Goal: Task Accomplishment & Management: Complete application form

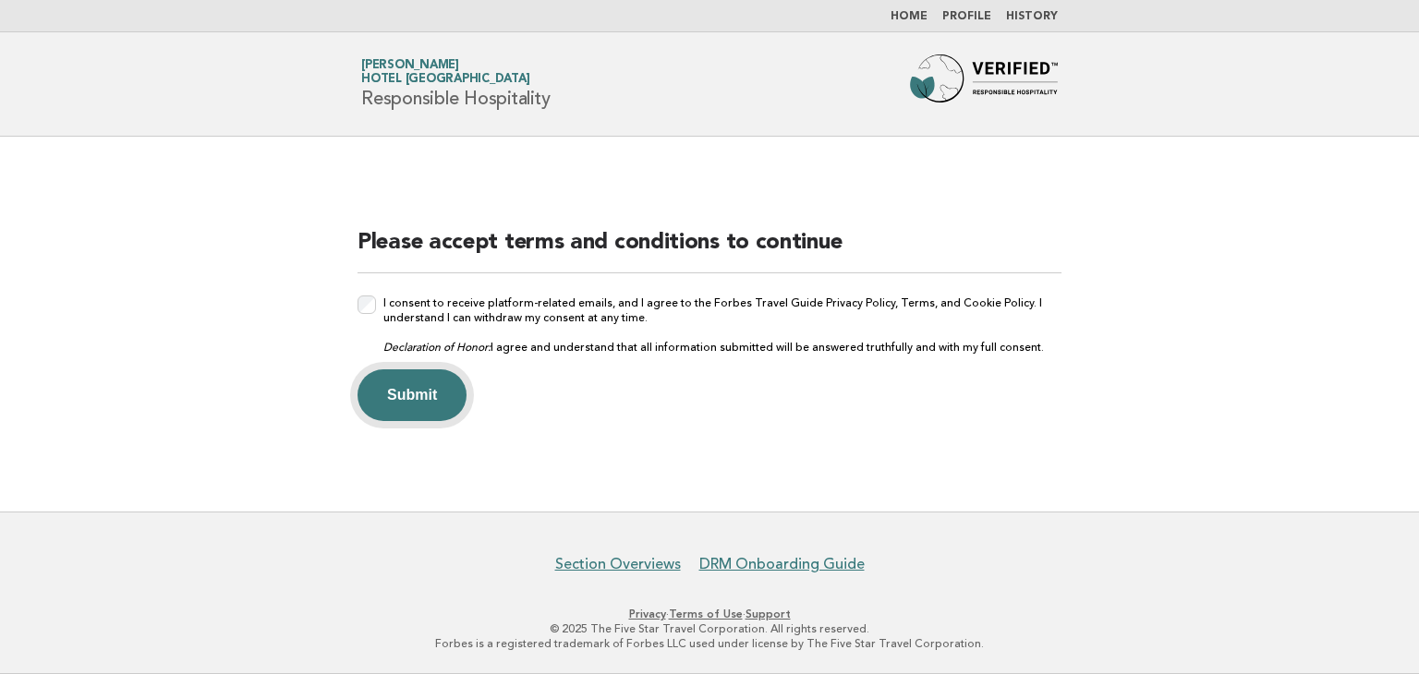
click at [384, 382] on button "Submit" at bounding box center [411, 395] width 109 height 52
click at [391, 397] on button "Submit" at bounding box center [411, 395] width 109 height 52
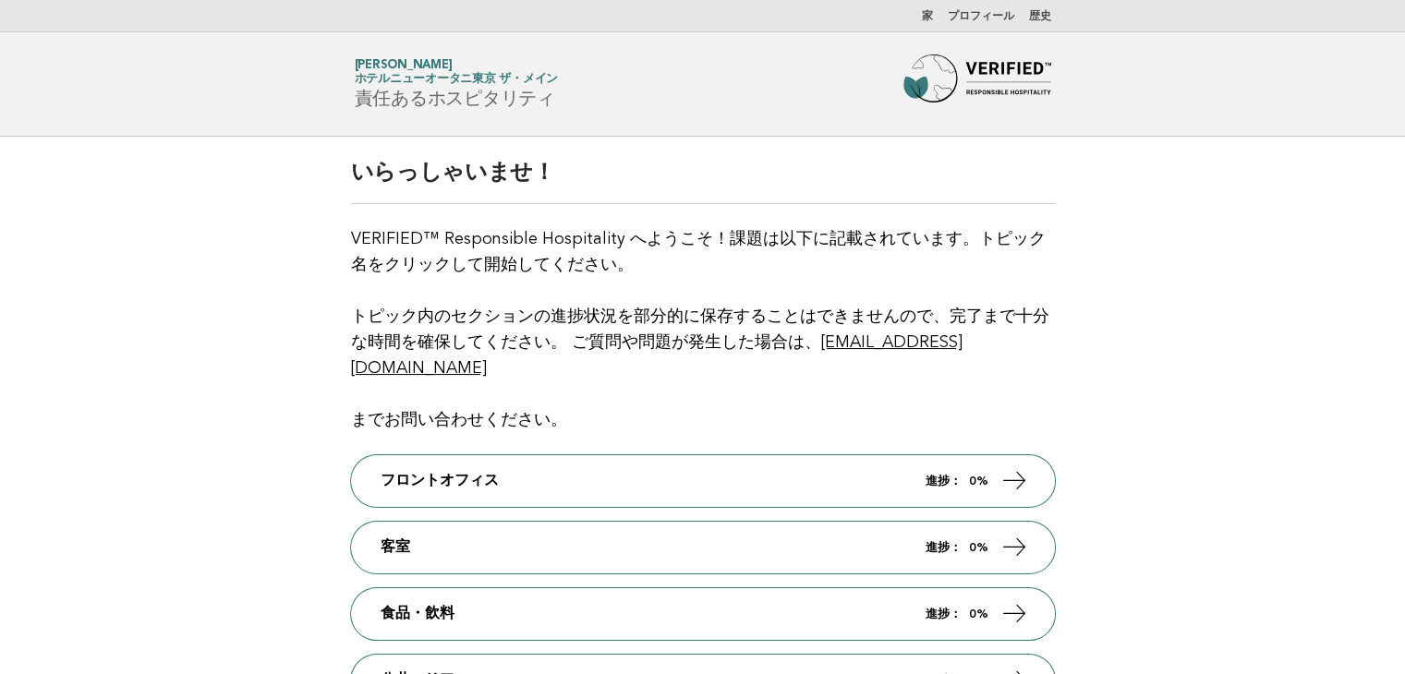
click at [1223, 170] on main "いらっしゃいませ！ VERIFIED™ Responsible Hospitality へようこそ！課題は以下に記載されています。トピック名をクリックして開始…" at bounding box center [702, 521] width 1405 height 769
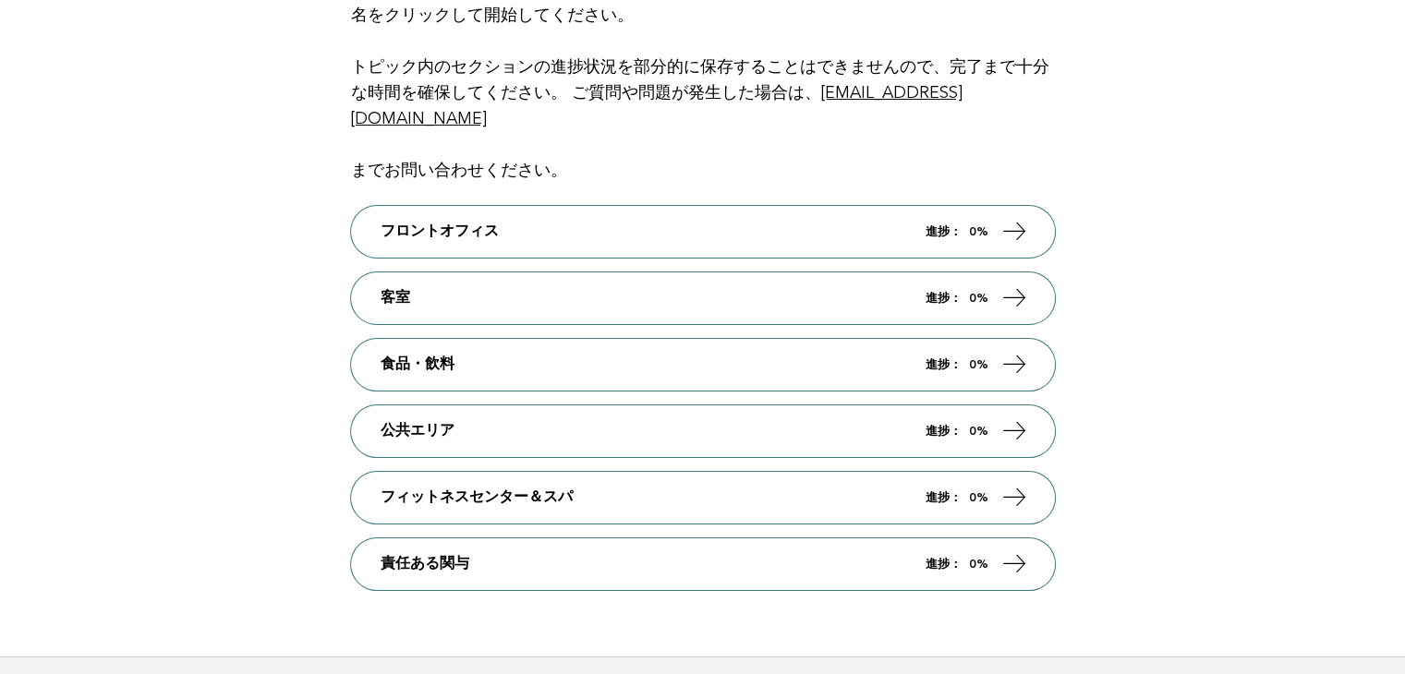
scroll to position [277, 0]
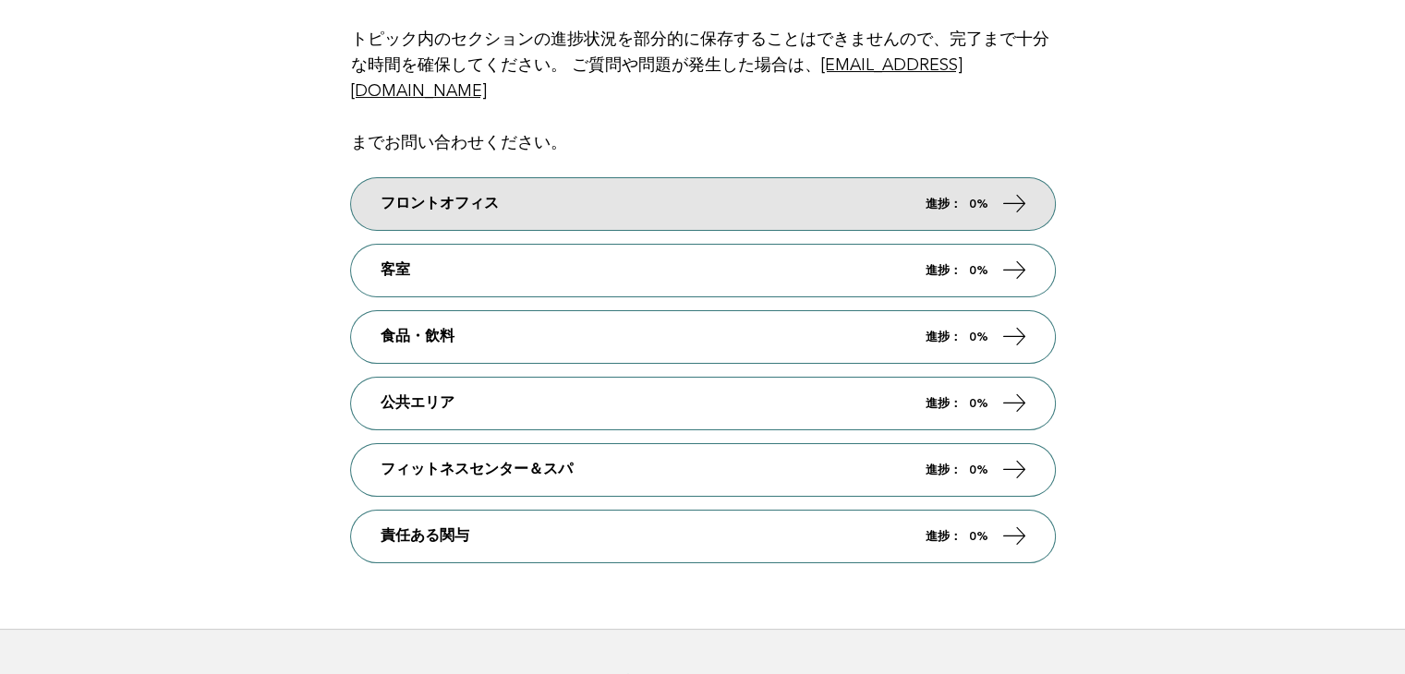
click at [861, 199] on link "フロントオフィス 進捗： 0%" at bounding box center [703, 204] width 704 height 52
click at [1025, 202] on icon at bounding box center [1013, 203] width 27 height 27
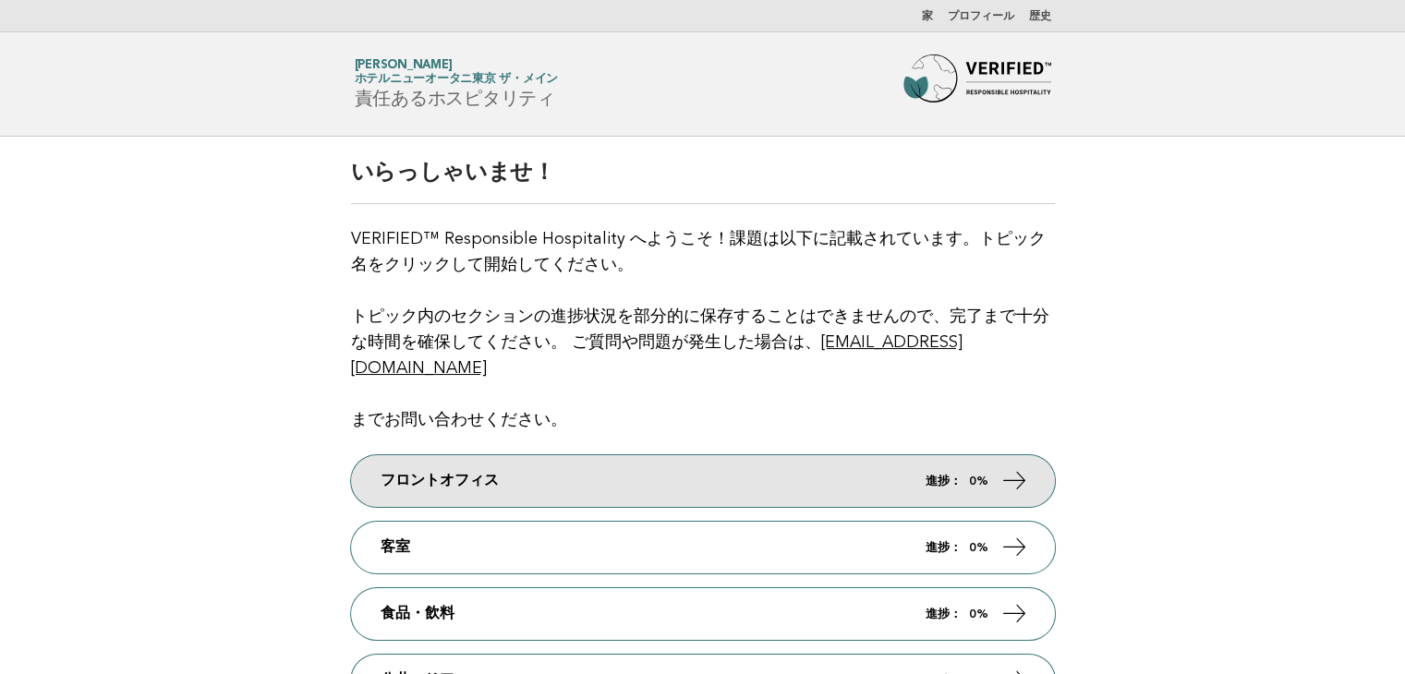
click at [834, 470] on link "フロントオフィス 進捗： 0%" at bounding box center [703, 481] width 704 height 52
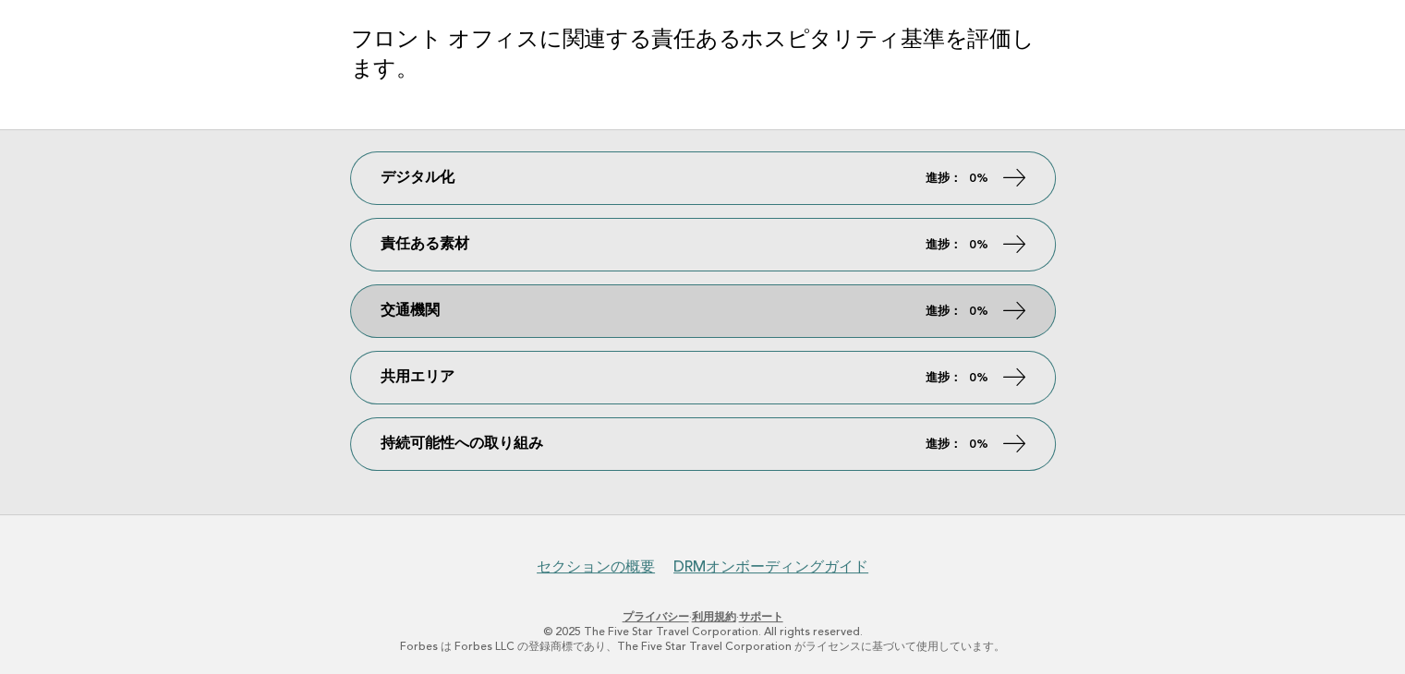
scroll to position [245, 0]
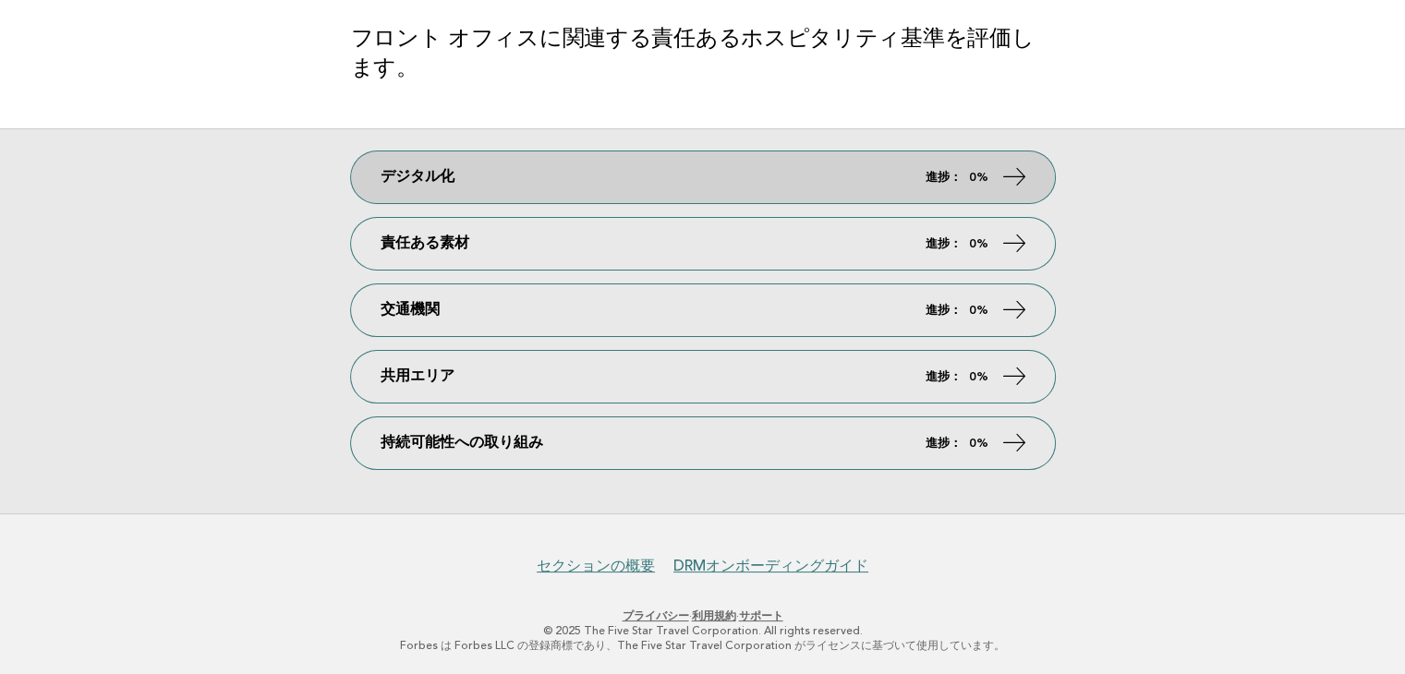
click at [546, 175] on link "デジタル化 進捗： 0%" at bounding box center [703, 177] width 704 height 52
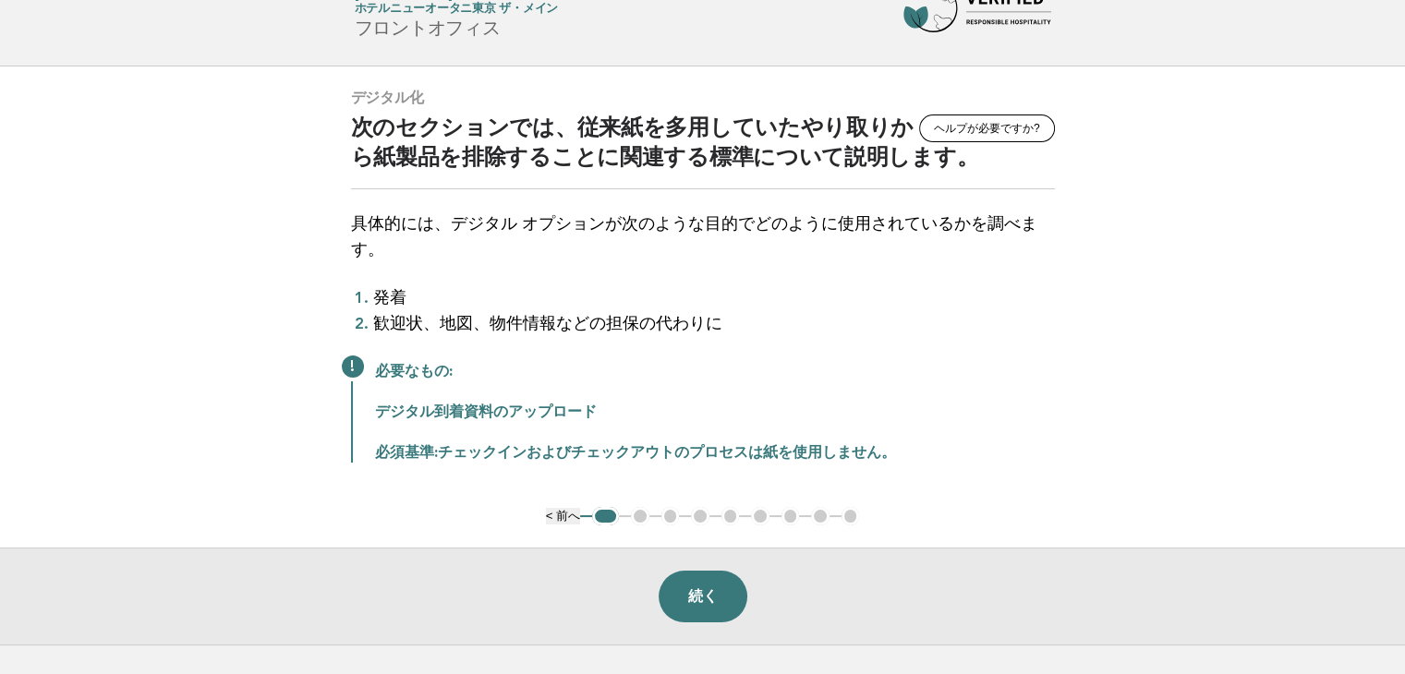
scroll to position [185, 0]
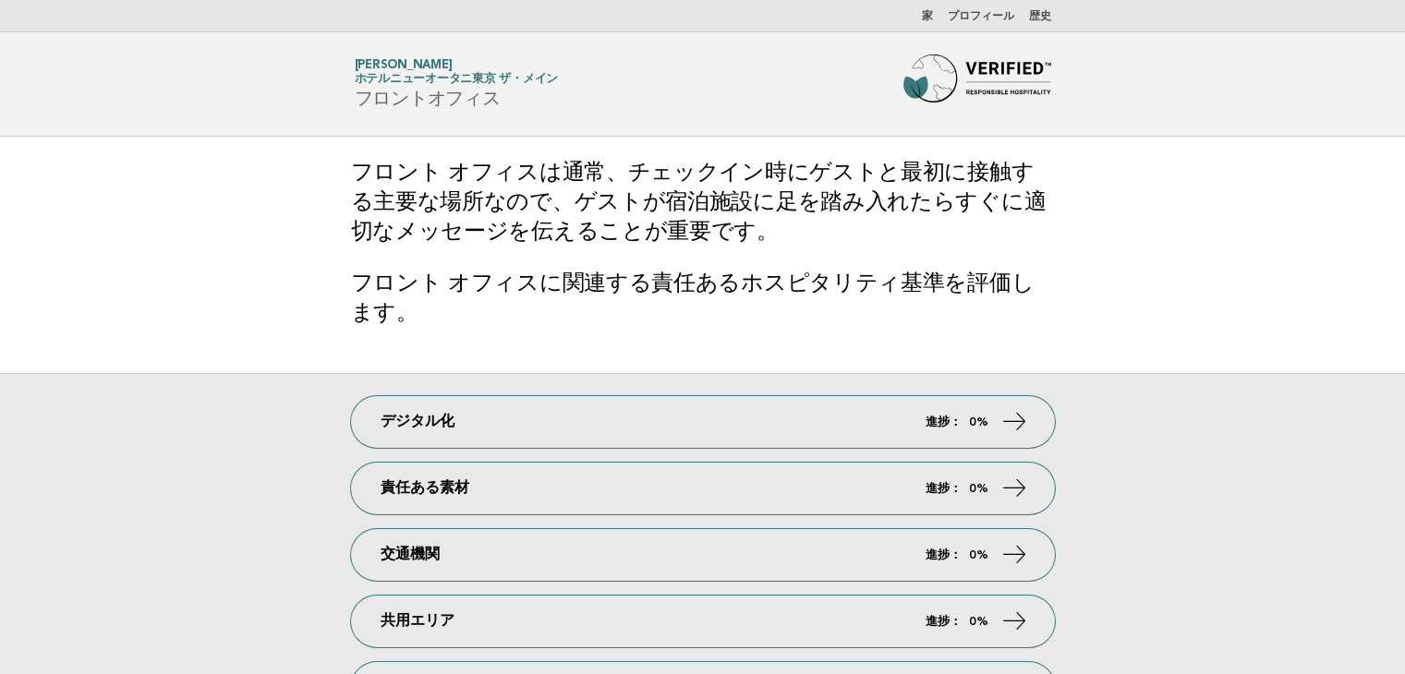
scroll to position [245, 0]
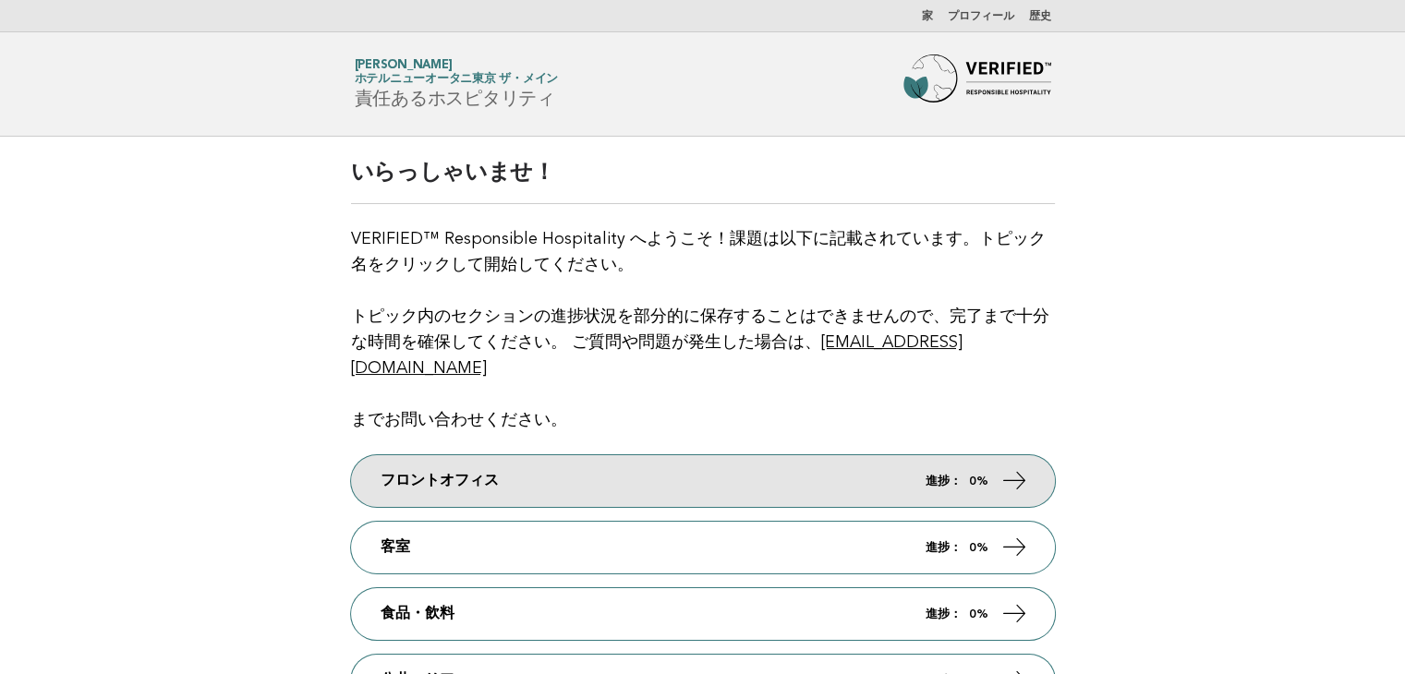
scroll to position [277, 0]
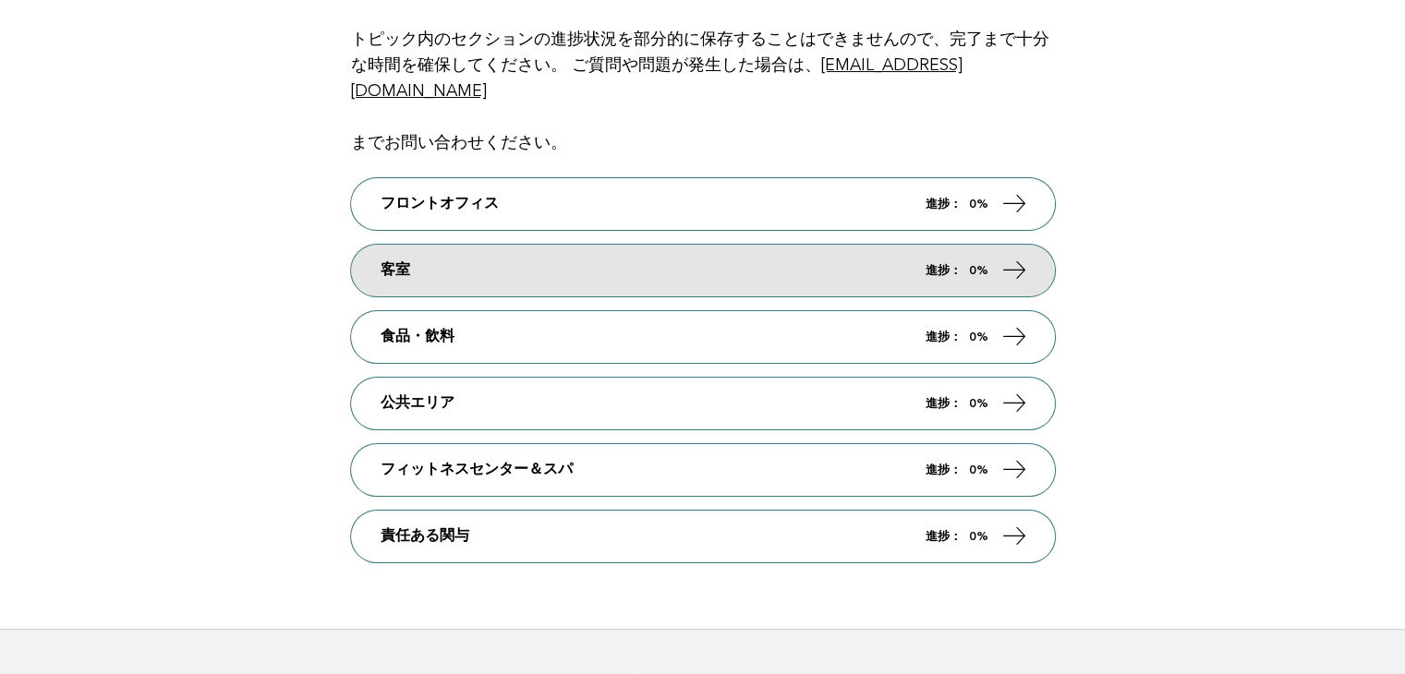
click at [510, 263] on link "客室 進捗： 0%" at bounding box center [703, 271] width 704 height 52
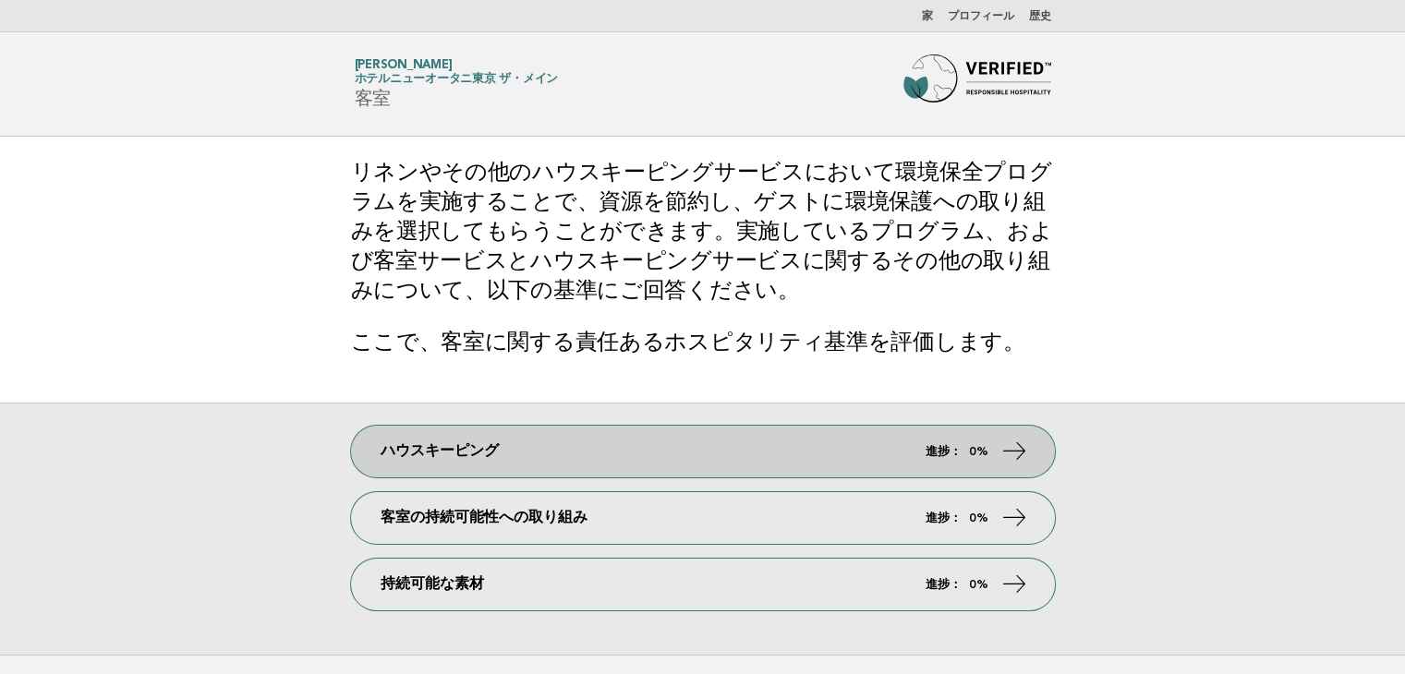
click at [557, 461] on link "ハウスキーピング 進捗： 0%" at bounding box center [703, 452] width 704 height 52
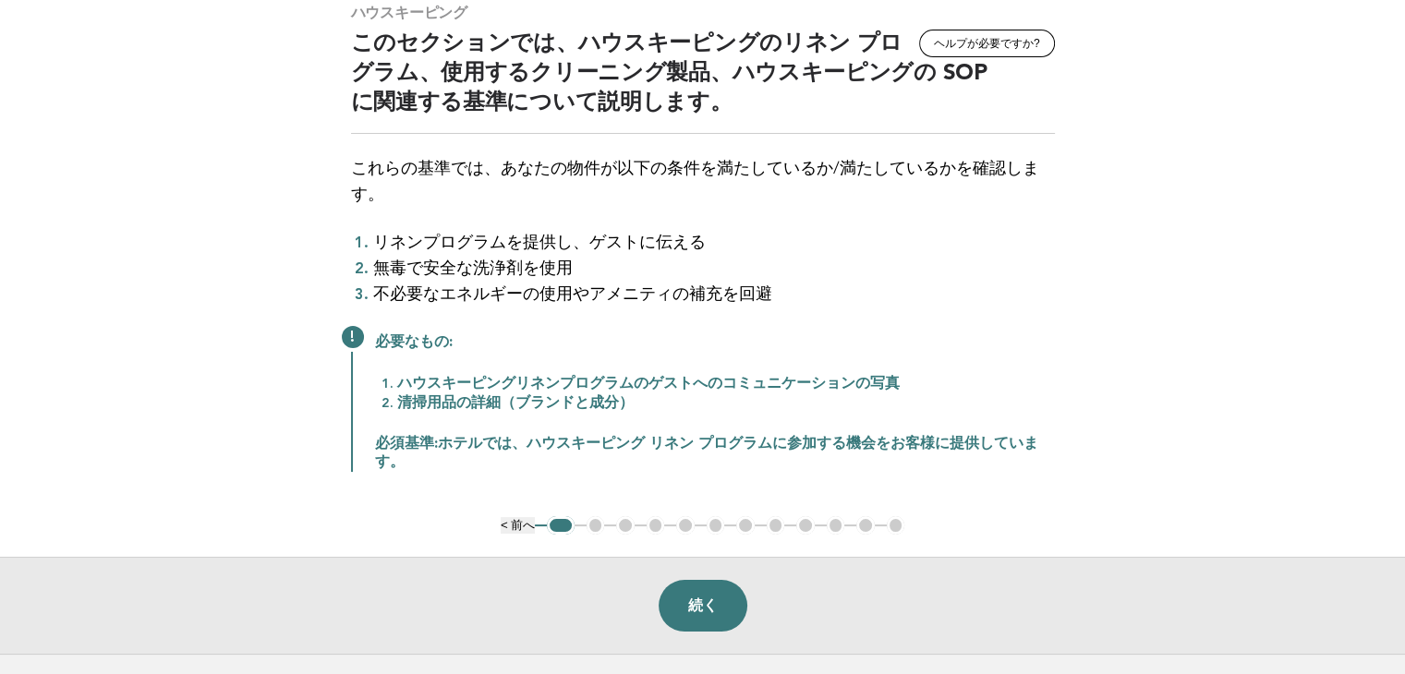
scroll to position [185, 0]
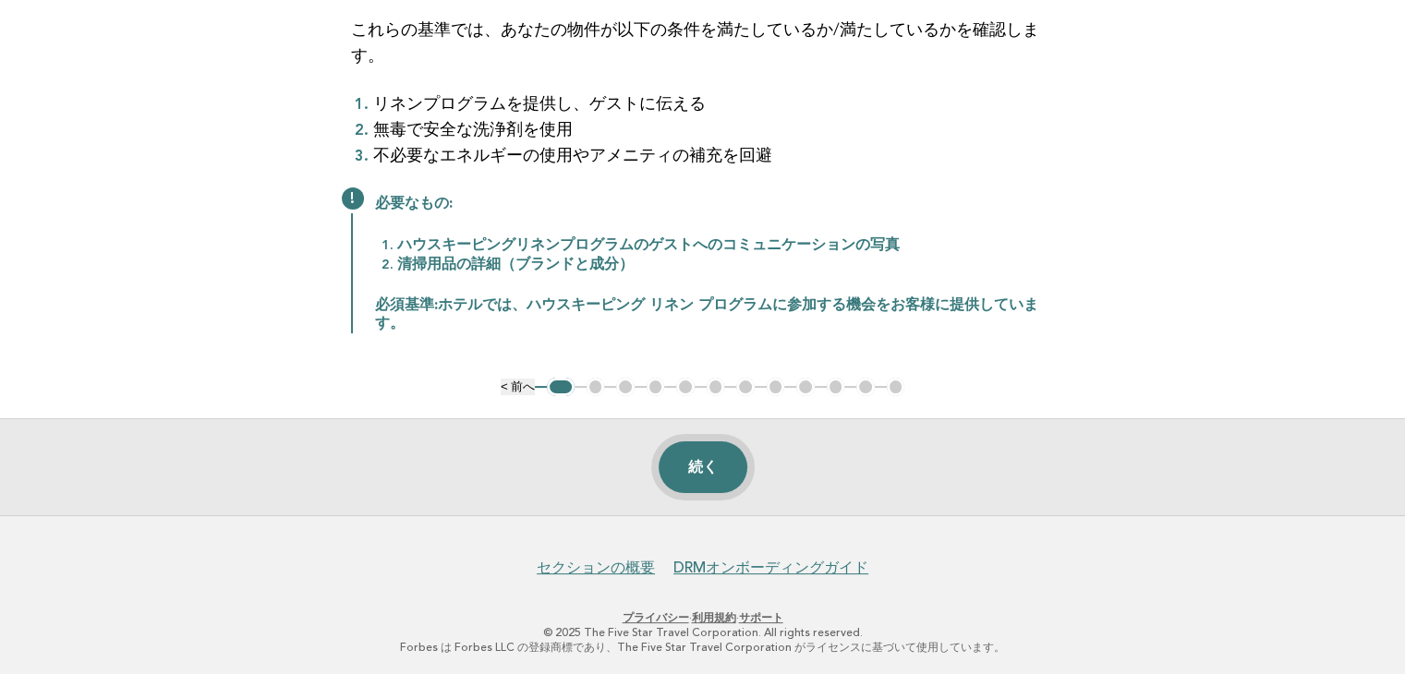
click at [708, 475] on button "続く" at bounding box center [703, 468] width 89 height 52
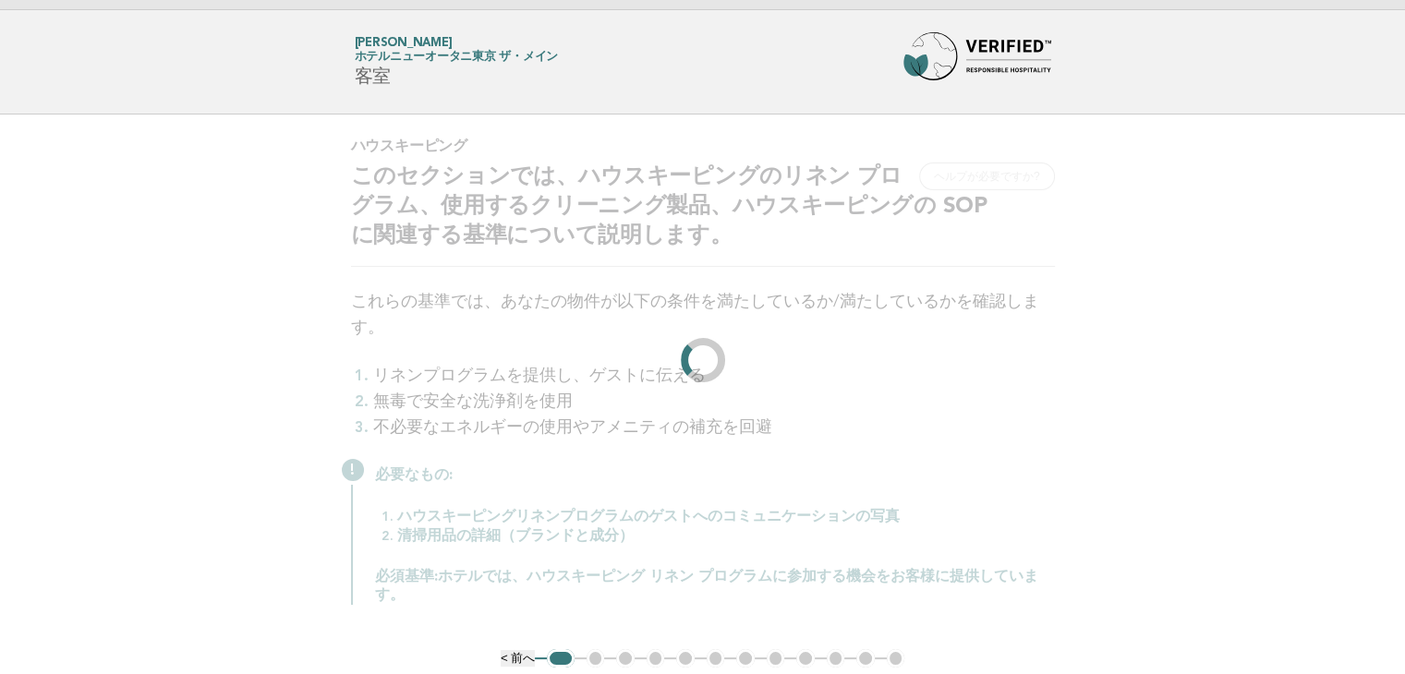
scroll to position [0, 0]
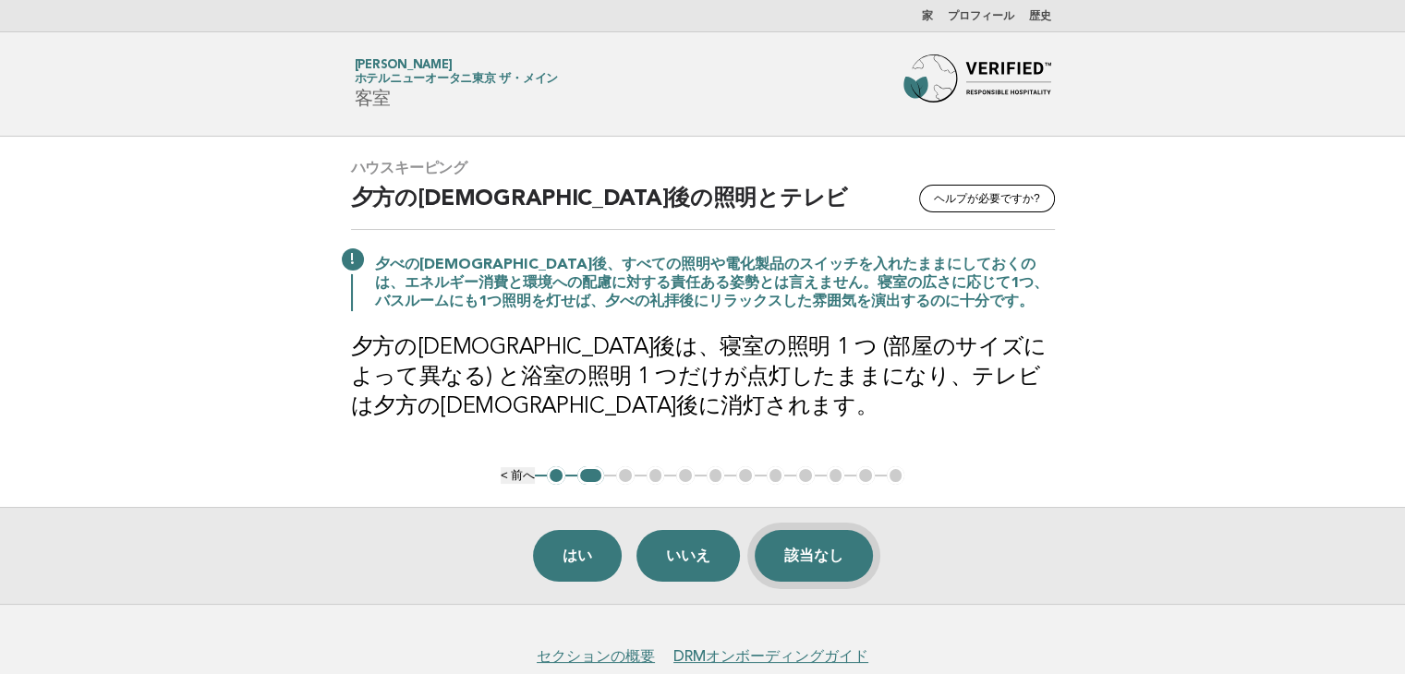
click at [806, 554] on font "該当なし" at bounding box center [813, 556] width 59 height 16
click at [807, 553] on font "該当なし" at bounding box center [813, 556] width 59 height 16
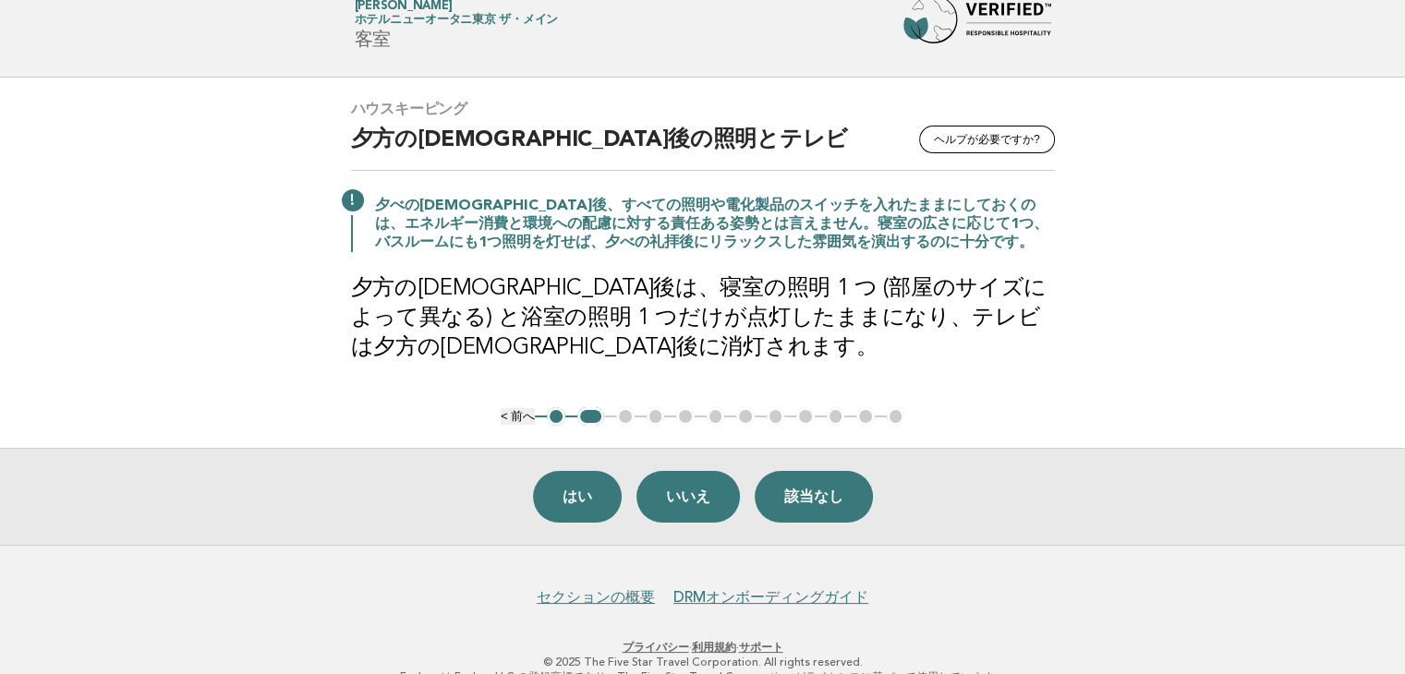
scroll to position [91, 0]
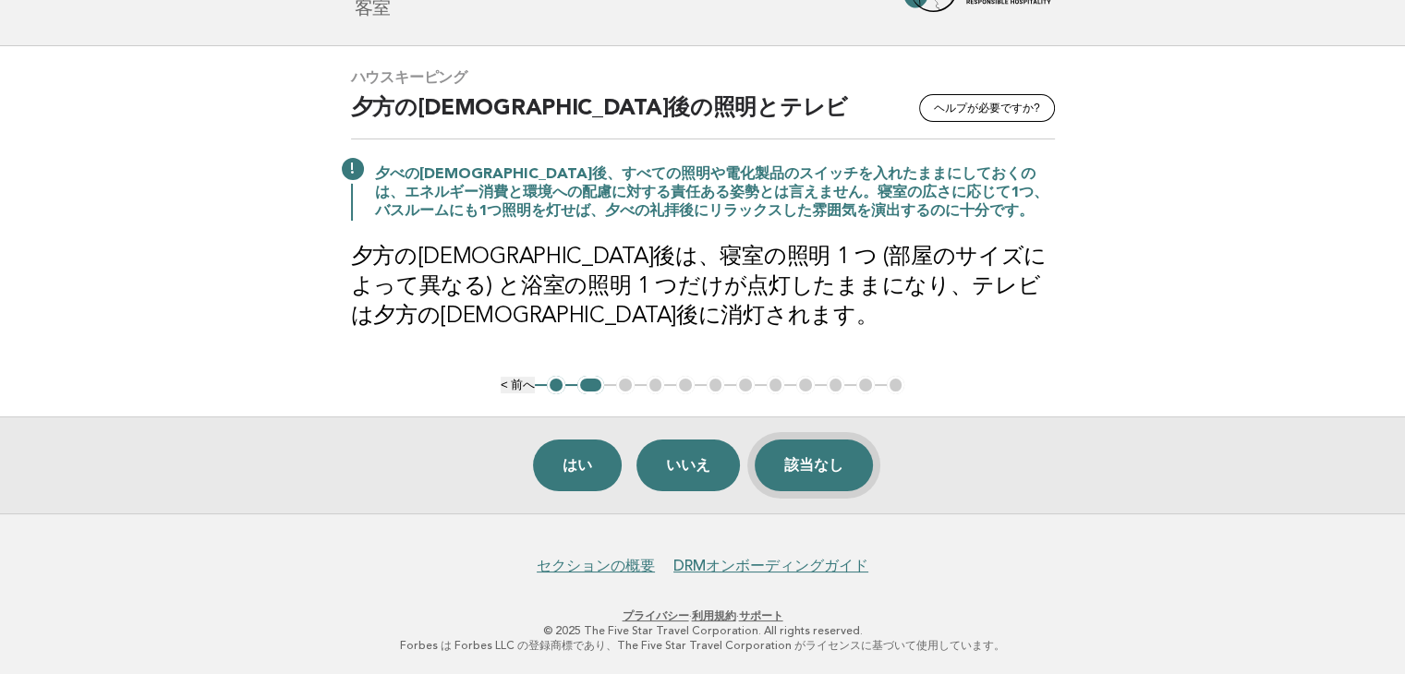
click at [797, 466] on font "該当なし" at bounding box center [813, 465] width 59 height 16
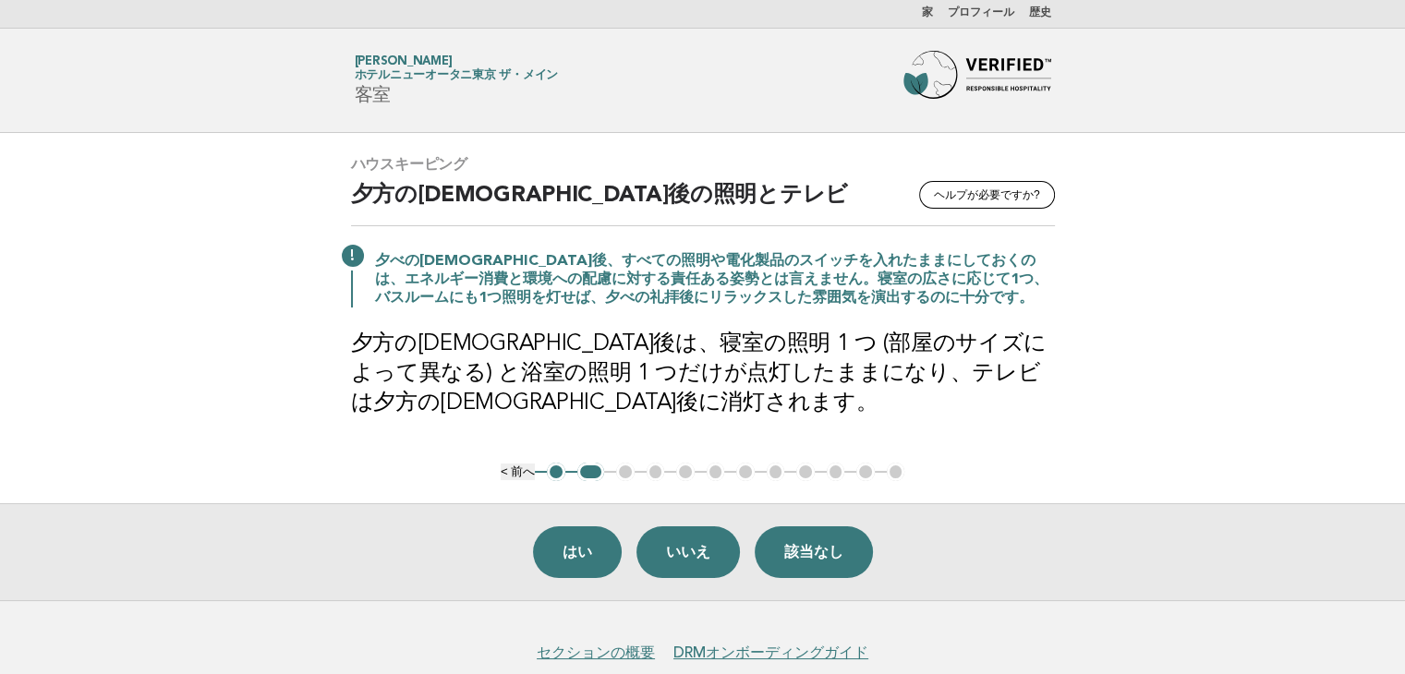
scroll to position [0, 0]
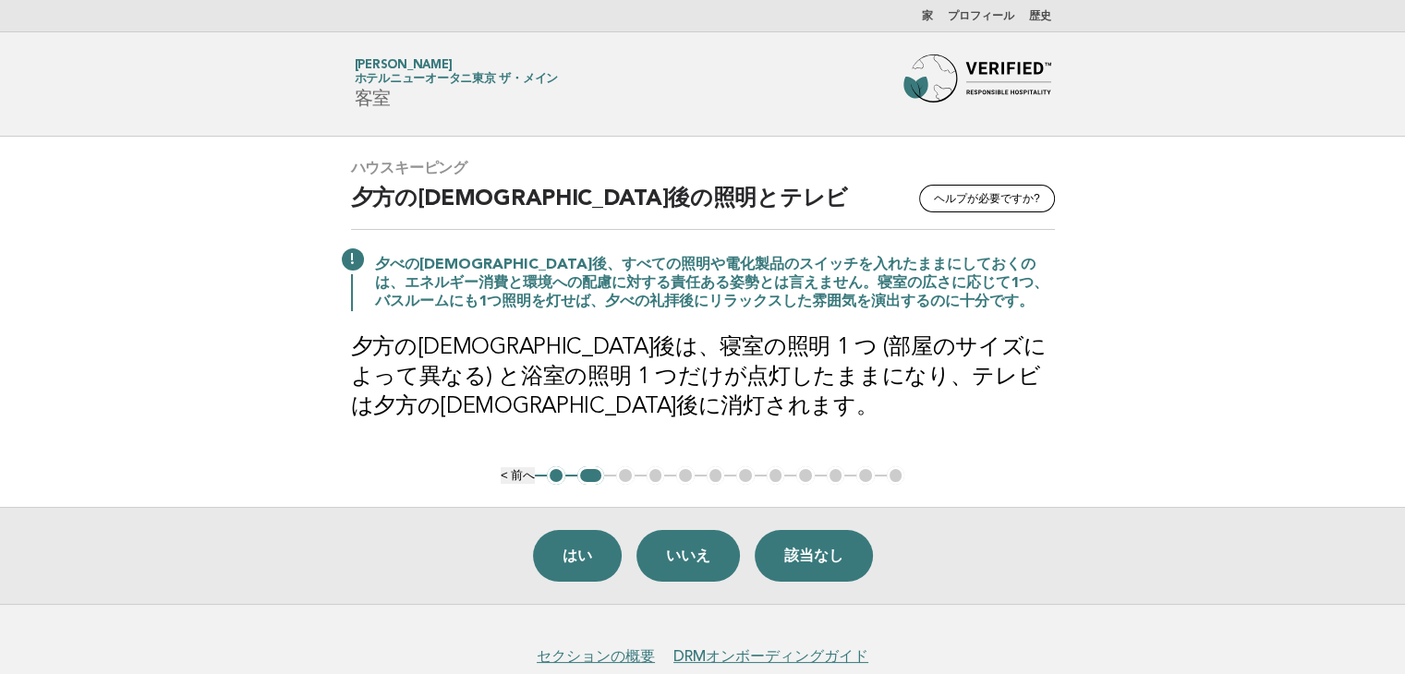
click at [621, 461] on div "ハウスキーピング ヘルプが必要ですか? 夕方の礼拝後の照明とテレビ 夕べの礼拝後、すべての照明や電化製品のスイッチを入れたままにしておくのは、エネルギー消費と…" at bounding box center [703, 302] width 748 height 330
click at [621, 476] on ul "< 前へ 1 2 3 4 5 6 7 8 9 10 11 12" at bounding box center [703, 475] width 404 height 18
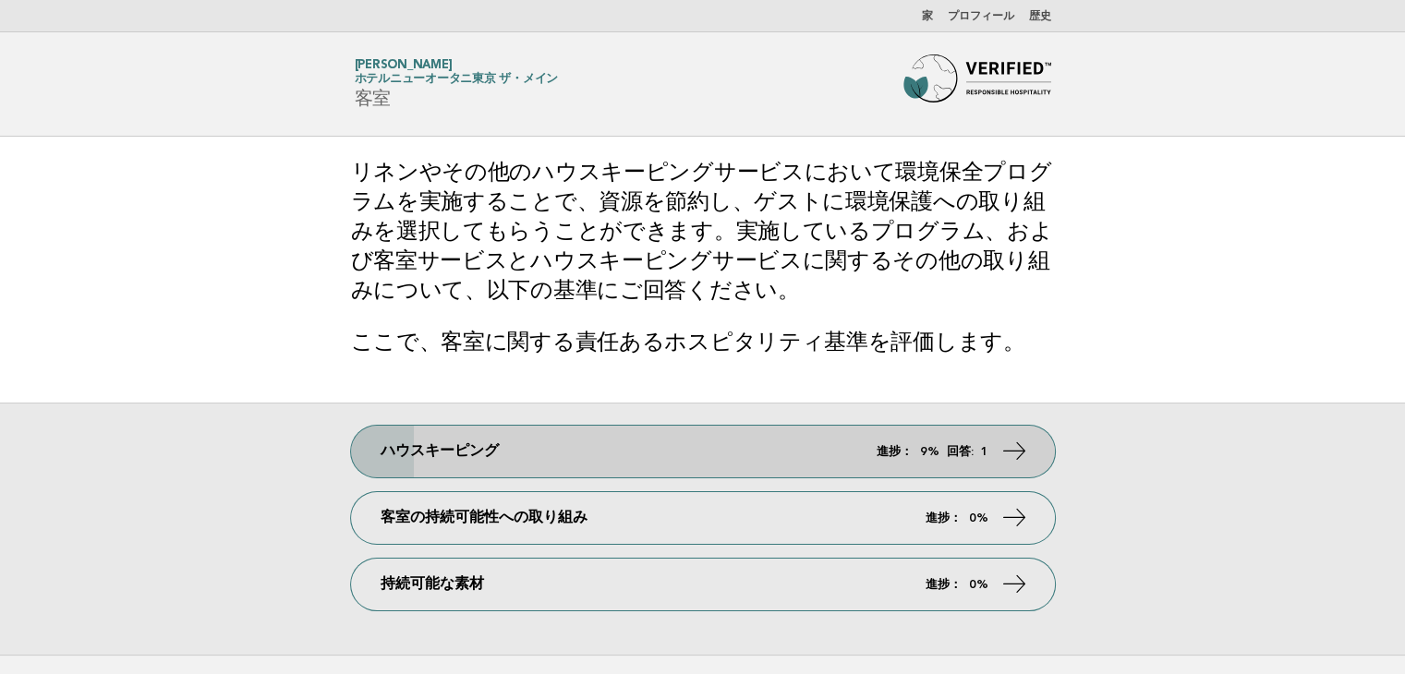
click at [479, 472] on link "ハウスキーピング 進捗： 9% 回答: 1" at bounding box center [703, 452] width 704 height 52
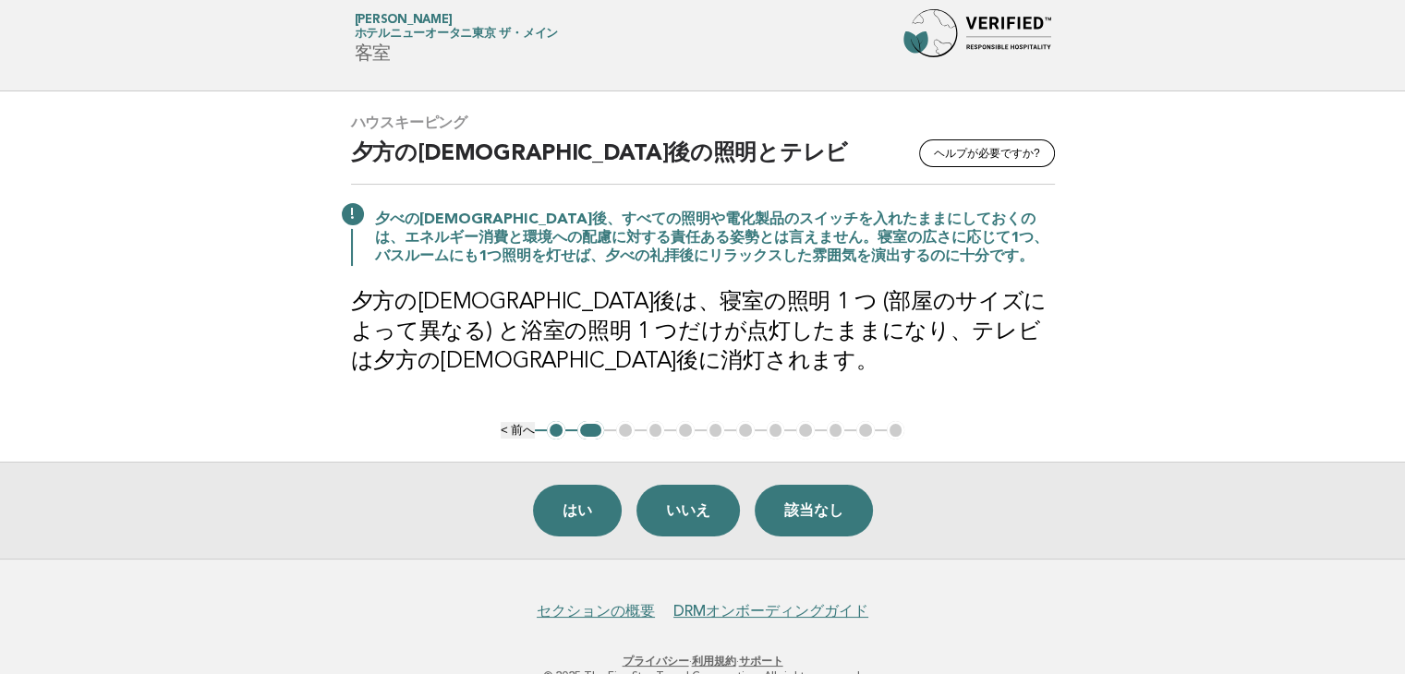
scroll to position [91, 0]
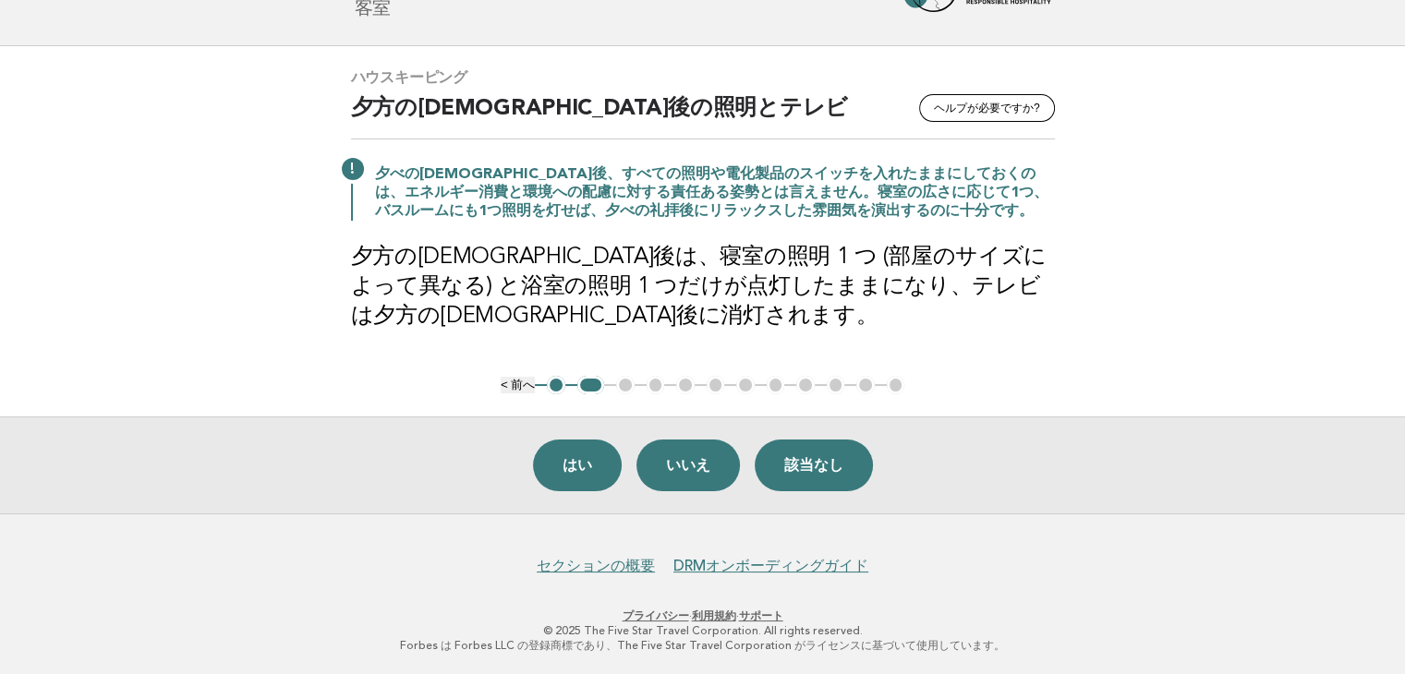
click at [594, 382] on font "2" at bounding box center [590, 385] width 6 height 14
click at [621, 381] on ul "< 前へ 1 2 3 4 5 6 7 8 9 10 11 12" at bounding box center [703, 385] width 404 height 18
click at [889, 383] on ul "< 前へ 1 2 3 4 5 6 7 8 9 10 11 12" at bounding box center [703, 385] width 404 height 18
click at [890, 380] on ul "< 前へ 1 2 3 4 5 6 7 8 9 10 11 12" at bounding box center [703, 385] width 404 height 18
click at [522, 385] on font "< 前へ" at bounding box center [518, 385] width 35 height 14
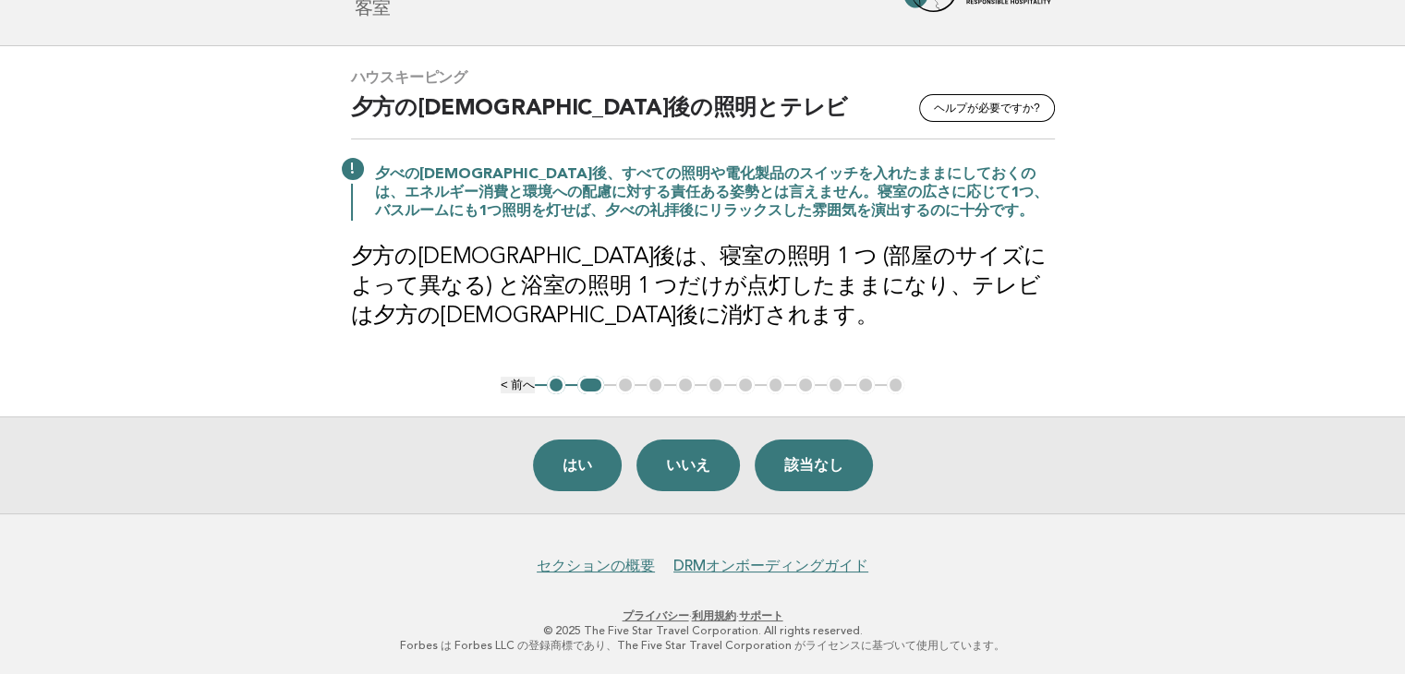
click at [627, 381] on ul "< 前へ 1 2 3 4 5 6 7 8 9 10 11 12" at bounding box center [703, 385] width 404 height 18
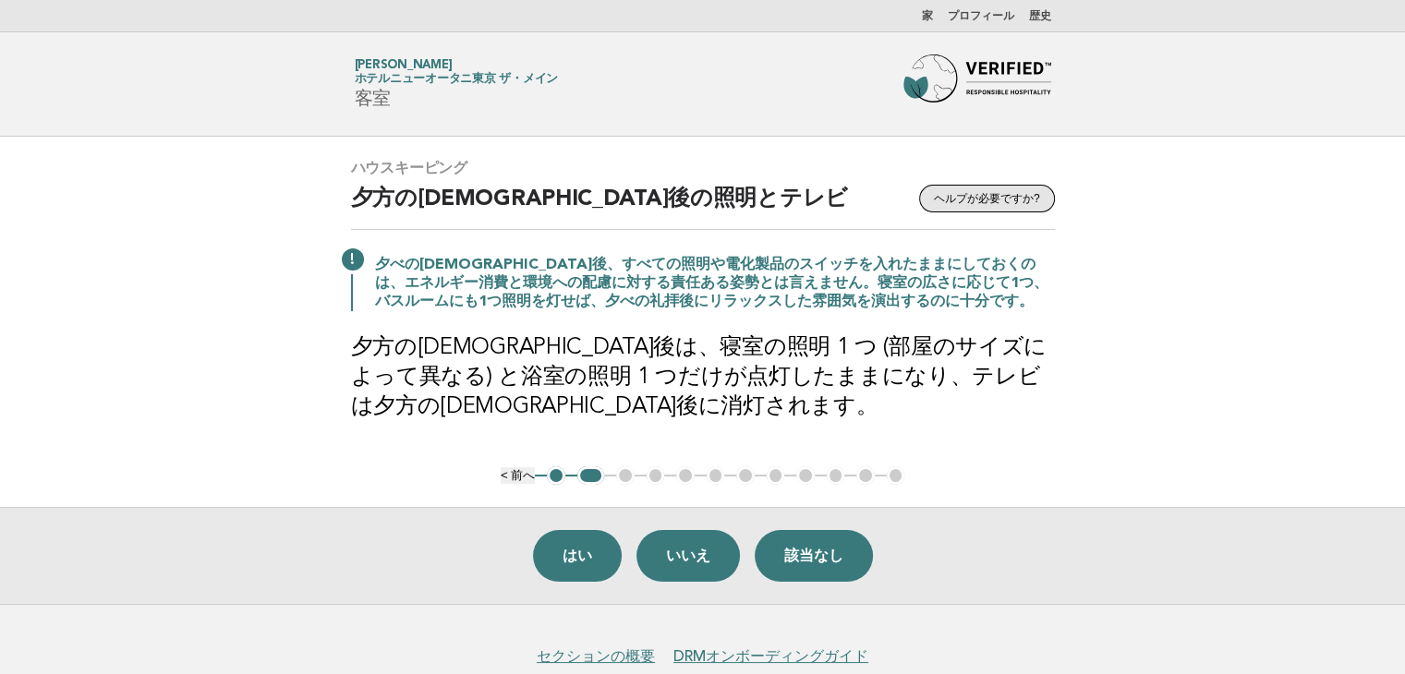
click at [988, 206] on font "ヘルプが必要ですか?" at bounding box center [987, 198] width 106 height 18
click at [569, 558] on font "はい" at bounding box center [578, 556] width 30 height 16
click at [522, 470] on font "< 前へ" at bounding box center [518, 475] width 35 height 14
click at [557, 474] on font "1" at bounding box center [555, 475] width 6 height 14
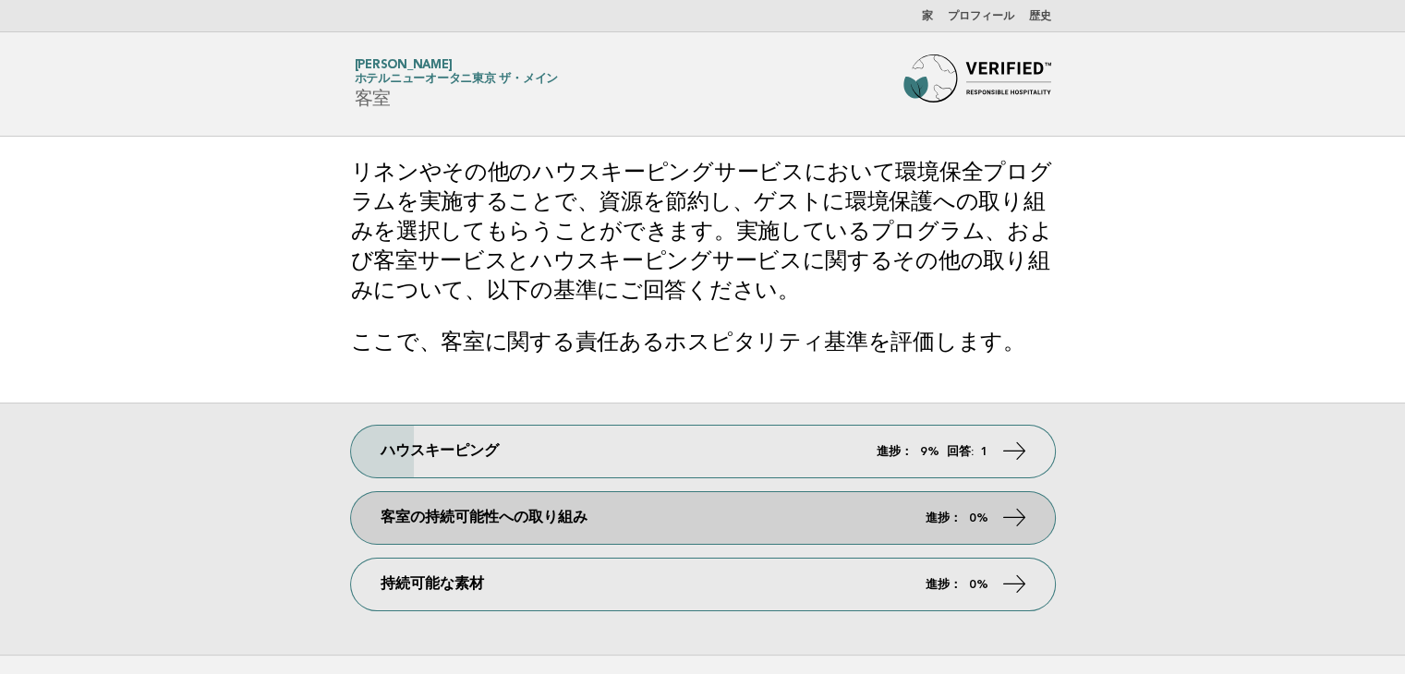
click at [946, 522] on font "進捗：" at bounding box center [944, 518] width 36 height 14
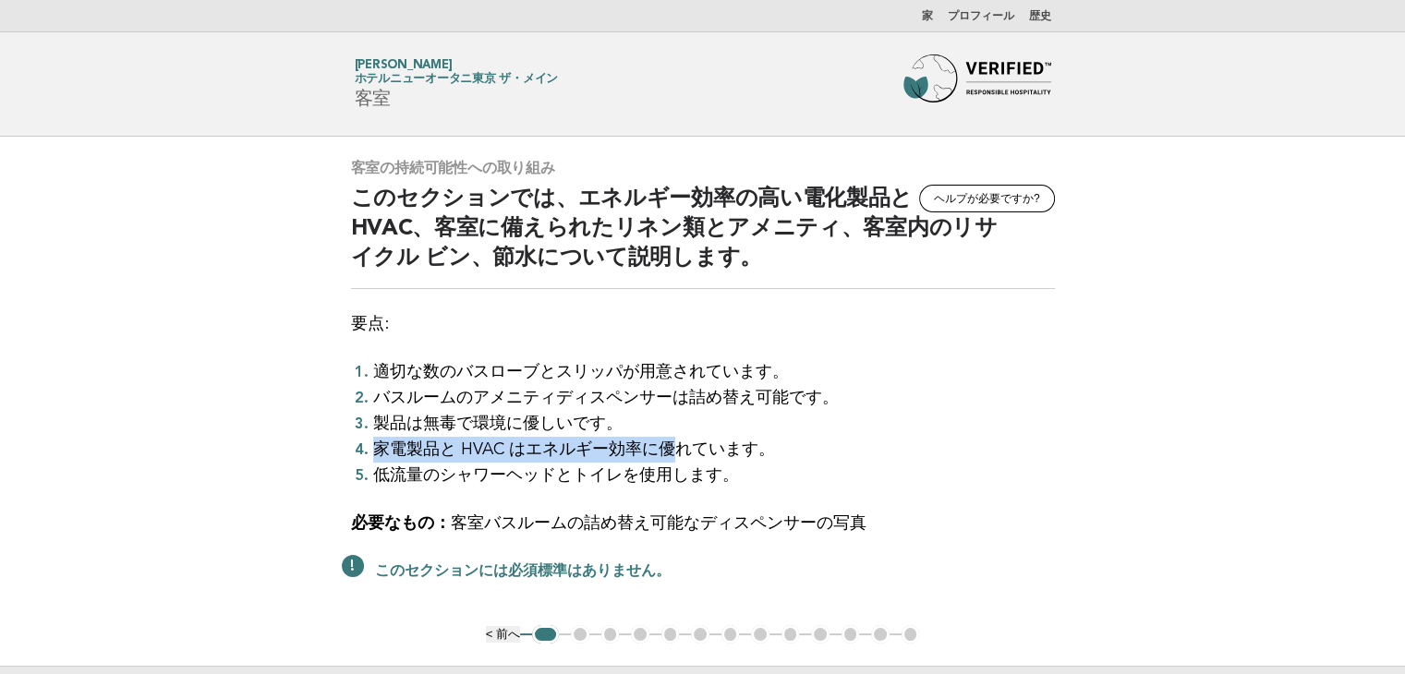
drag, startPoint x: 370, startPoint y: 444, endPoint x: 682, endPoint y: 444, distance: 311.3
click at [682, 444] on li "家電製品と HVAC はエネルギー効率に優れています。" at bounding box center [714, 450] width 682 height 26
click at [672, 478] on font "低流量のシャワーヘッドとトイレを使用します。" at bounding box center [556, 475] width 366 height 17
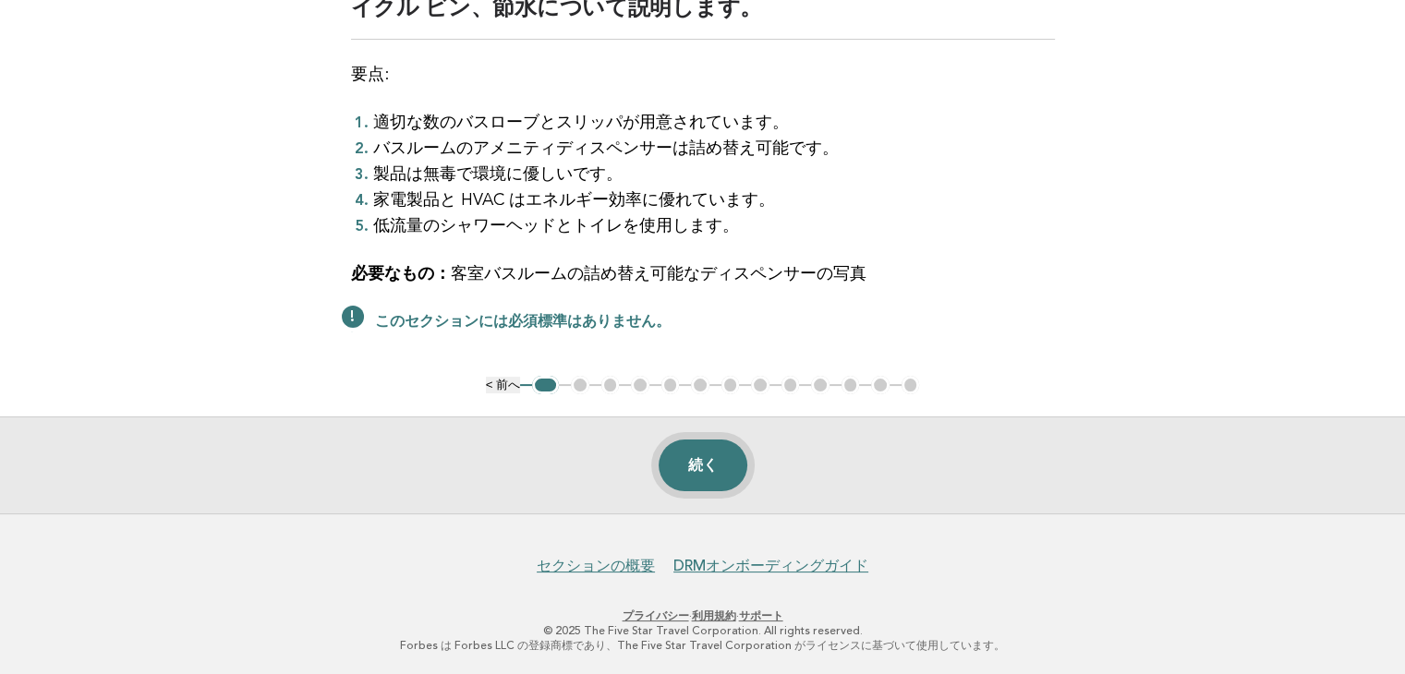
click at [708, 464] on font "続く" at bounding box center [703, 465] width 30 height 16
click at [717, 472] on font "続く" at bounding box center [703, 465] width 30 height 16
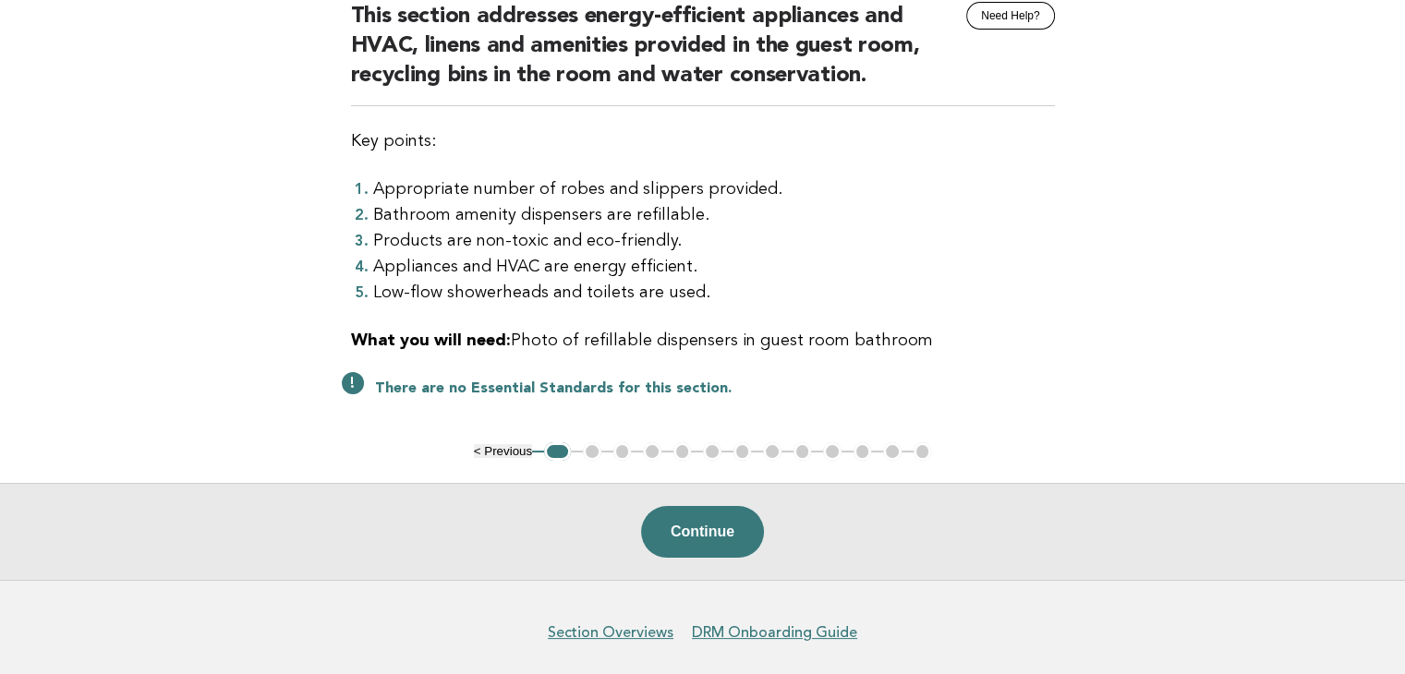
scroll to position [185, 0]
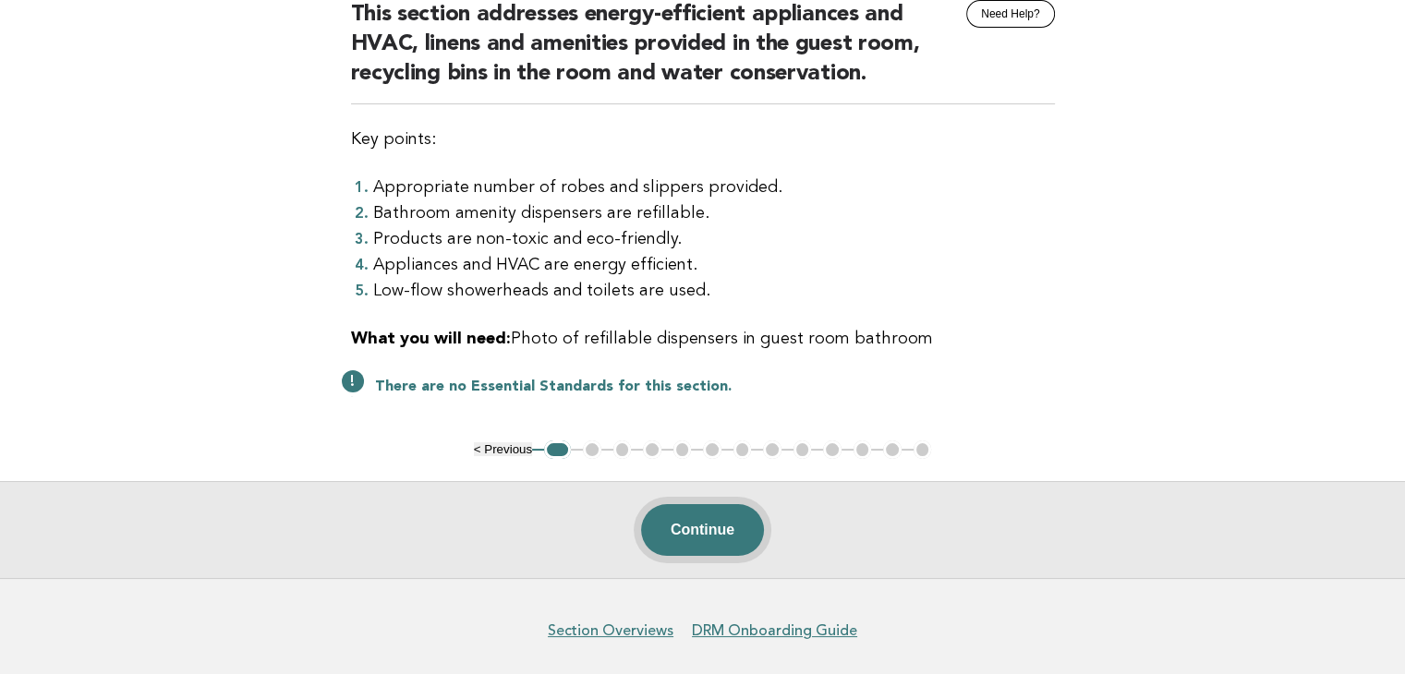
click at [719, 533] on button "Continue" at bounding box center [702, 530] width 123 height 52
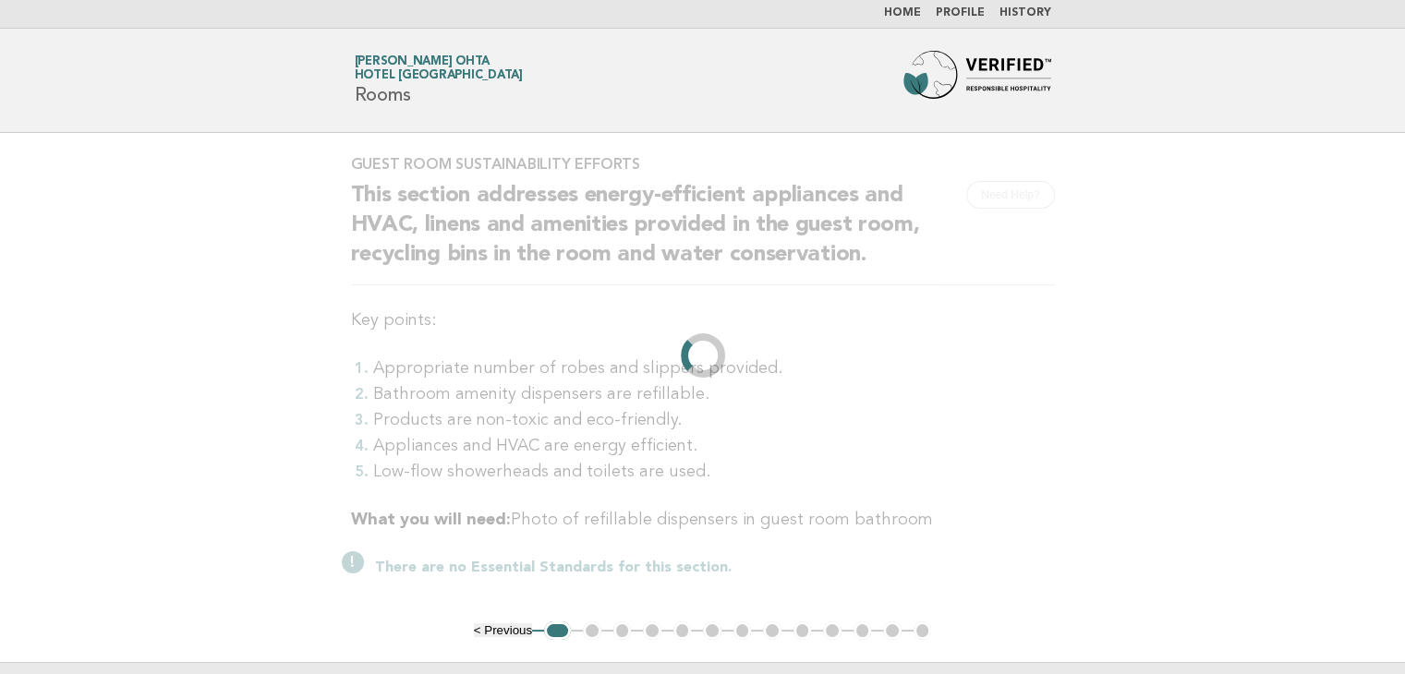
scroll to position [0, 0]
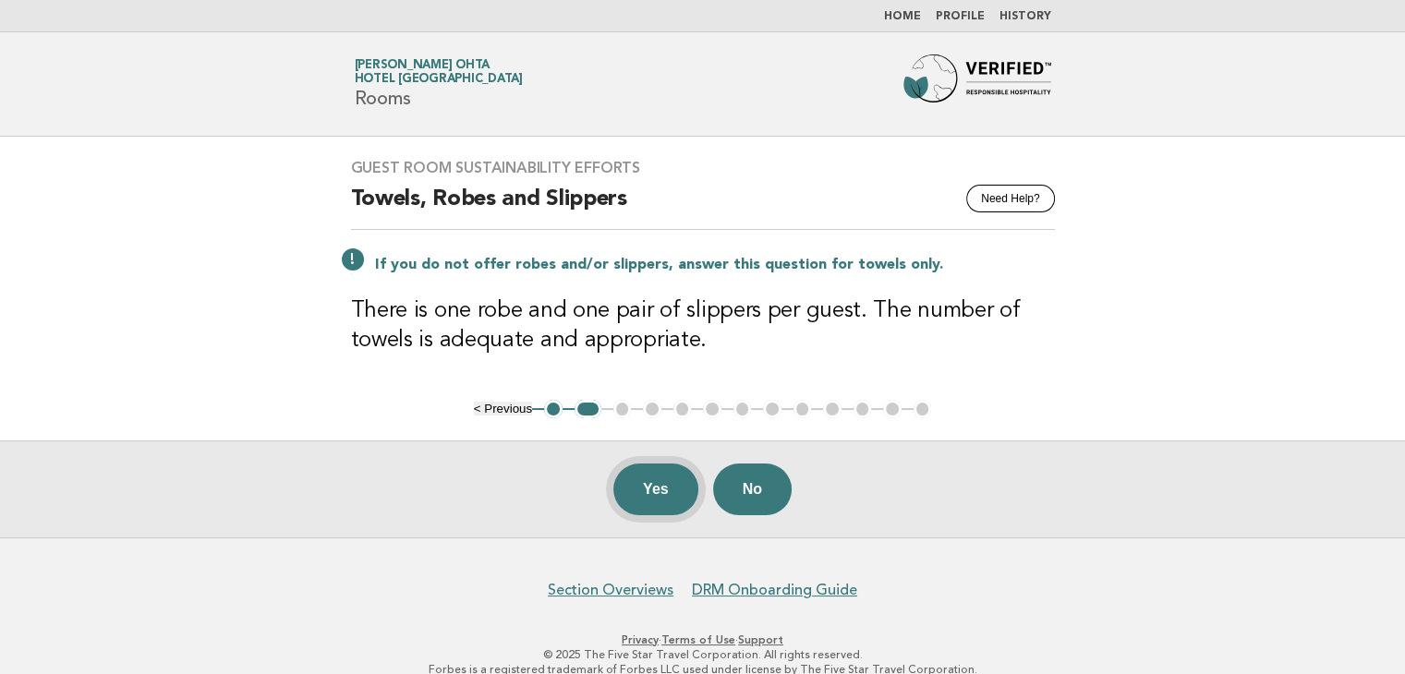
click at [658, 481] on button "Yes" at bounding box center [655, 490] width 85 height 52
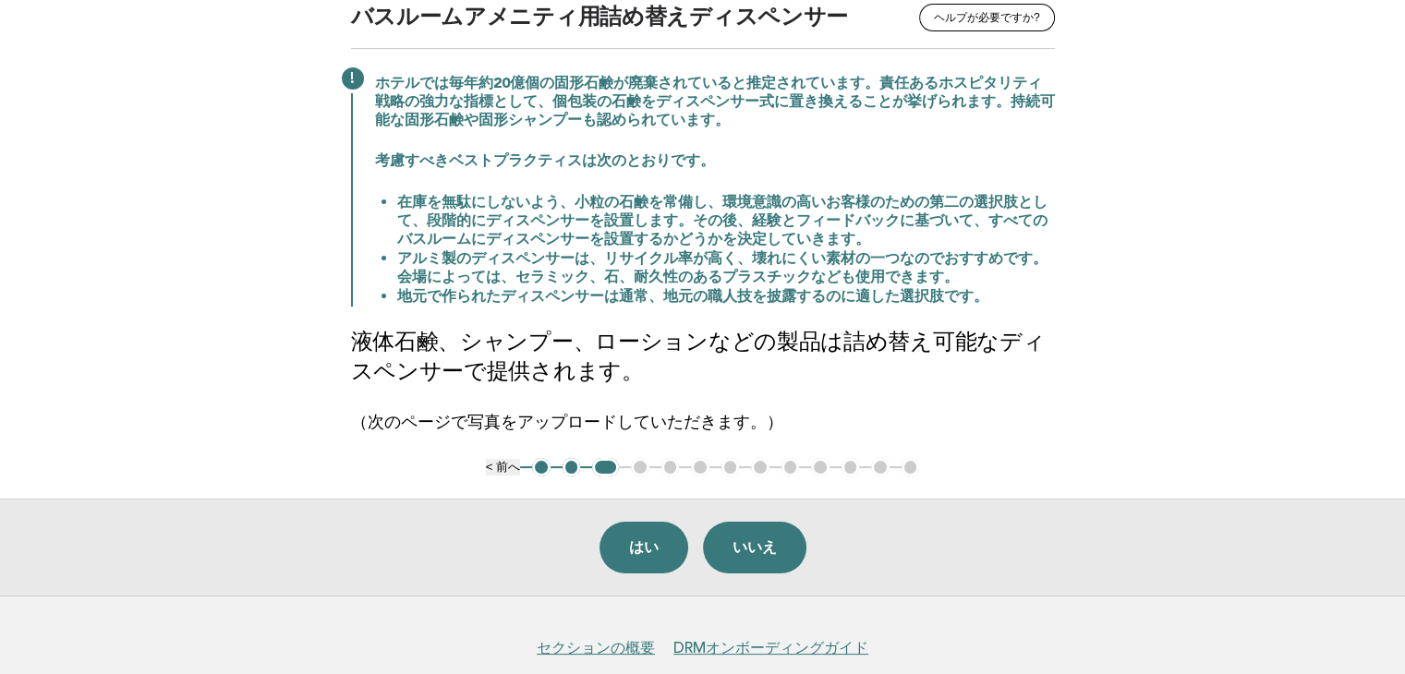
scroll to position [185, 0]
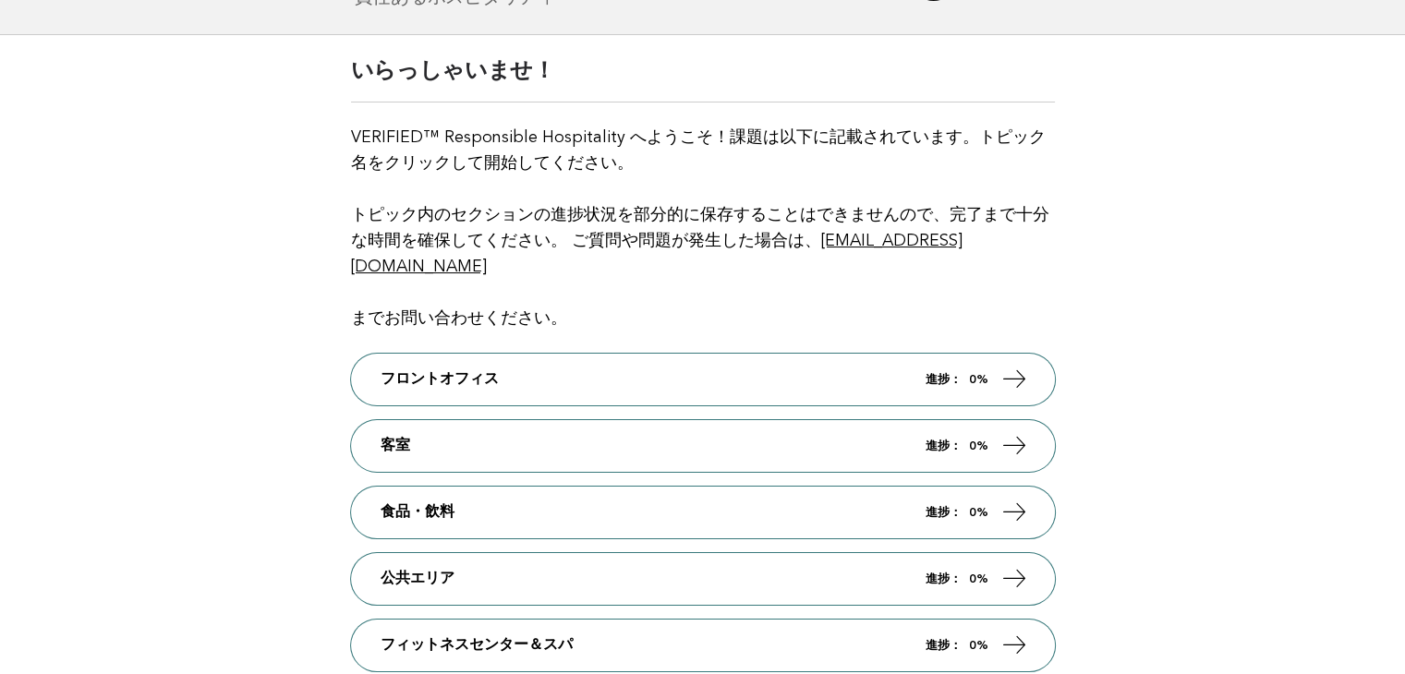
scroll to position [277, 0]
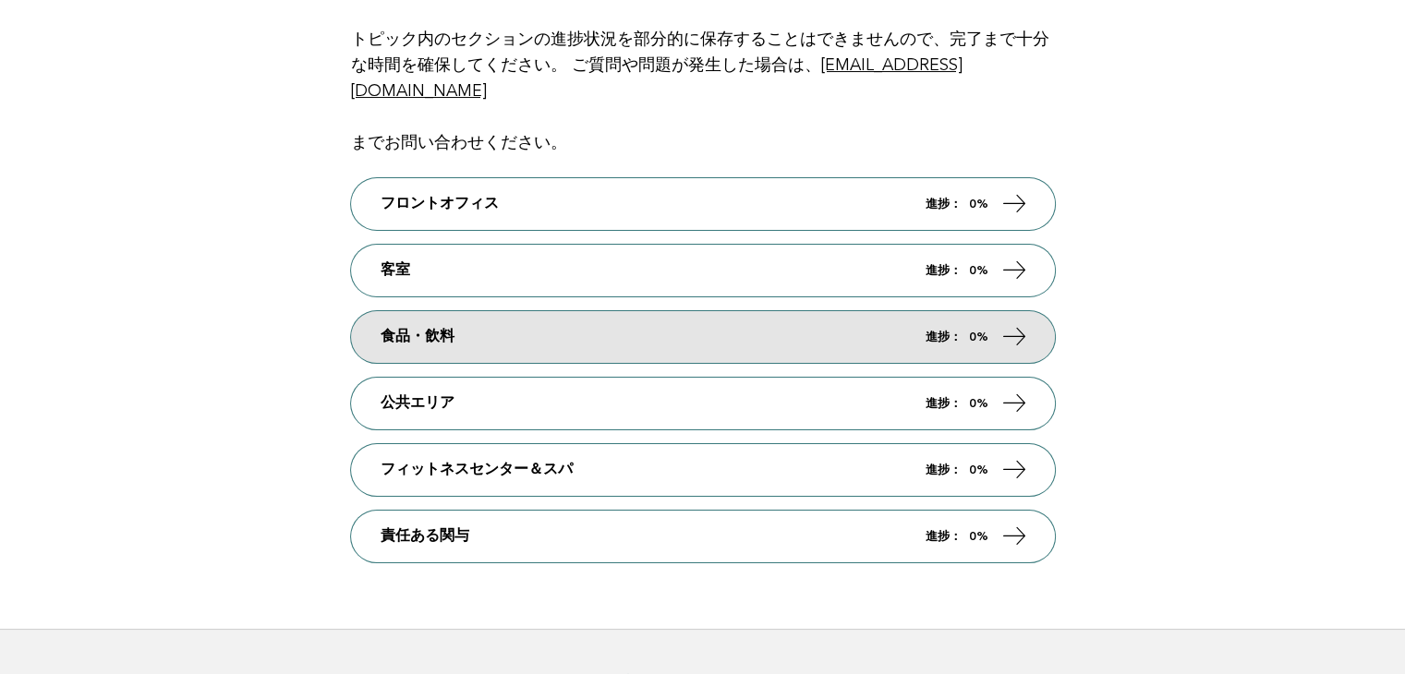
click at [478, 338] on link "食品・飲料 進捗： 0%" at bounding box center [703, 337] width 704 height 52
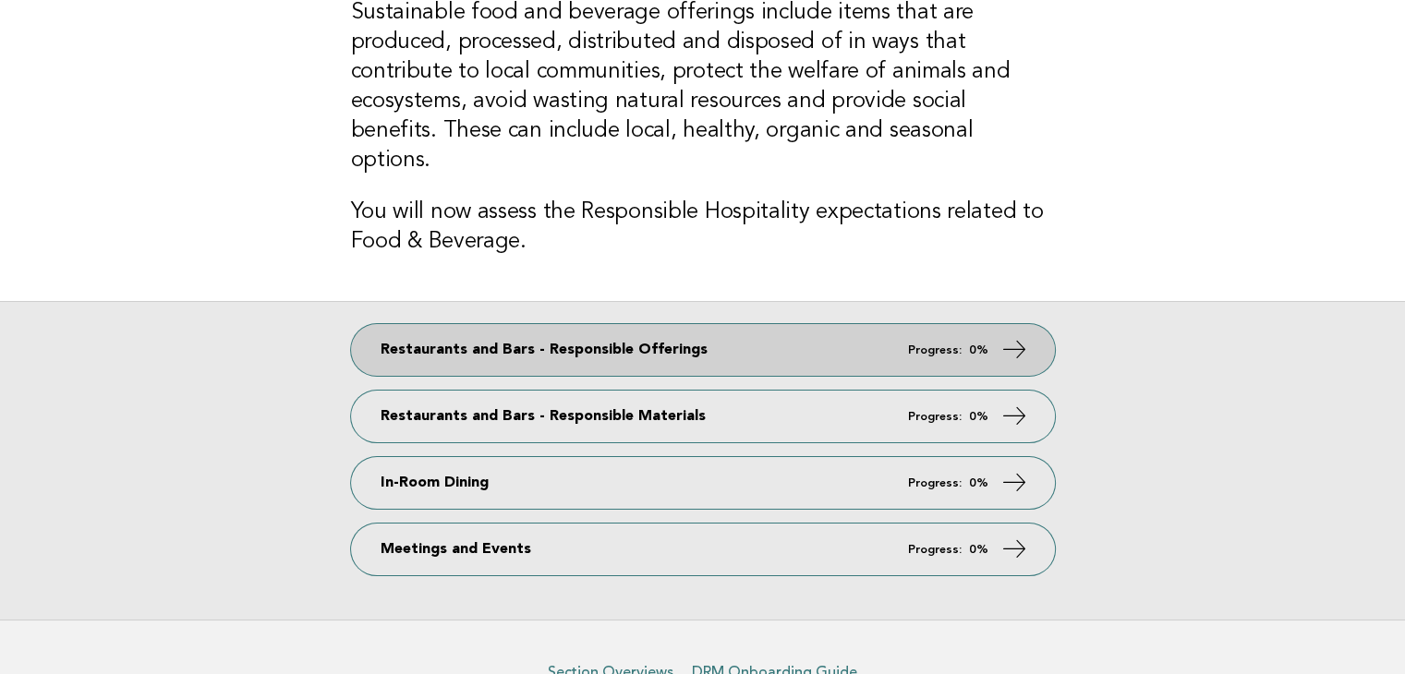
scroll to position [237, 0]
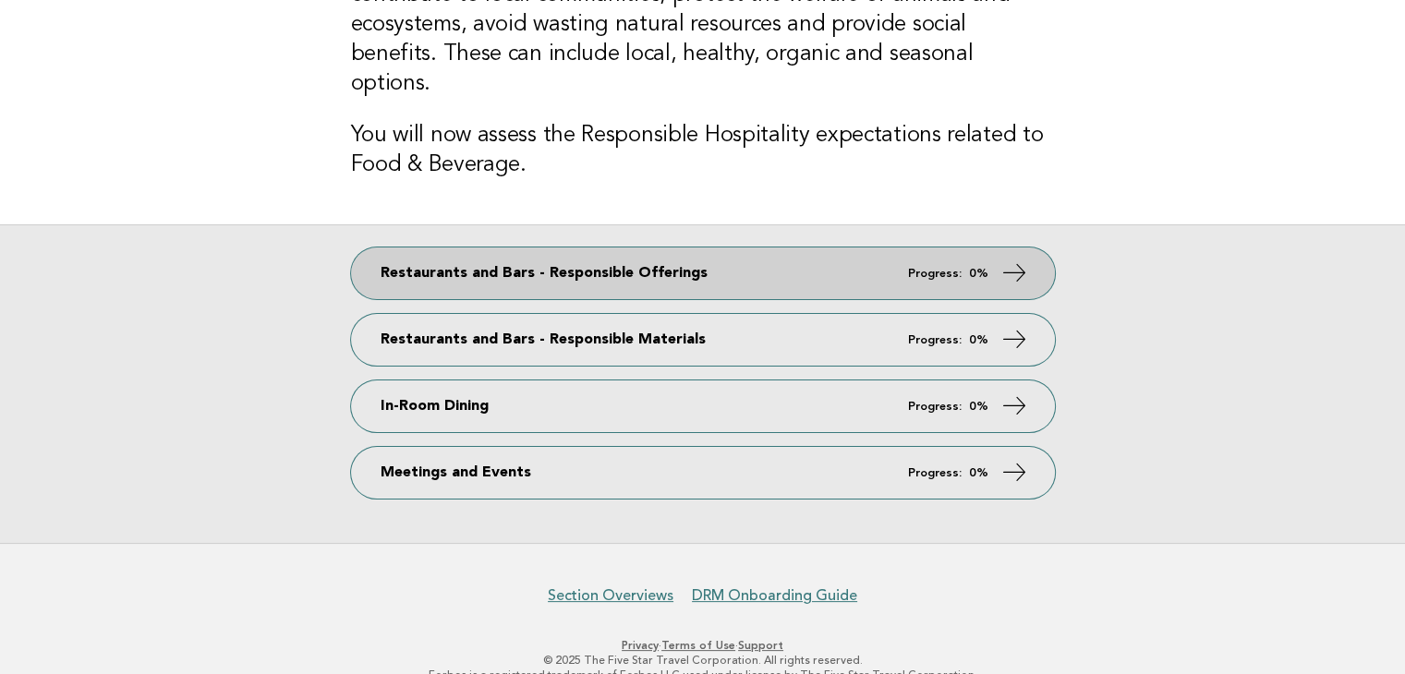
click at [501, 248] on link "Restaurants and Bars - Responsible Offerings Progress: 0%" at bounding box center [703, 274] width 704 height 52
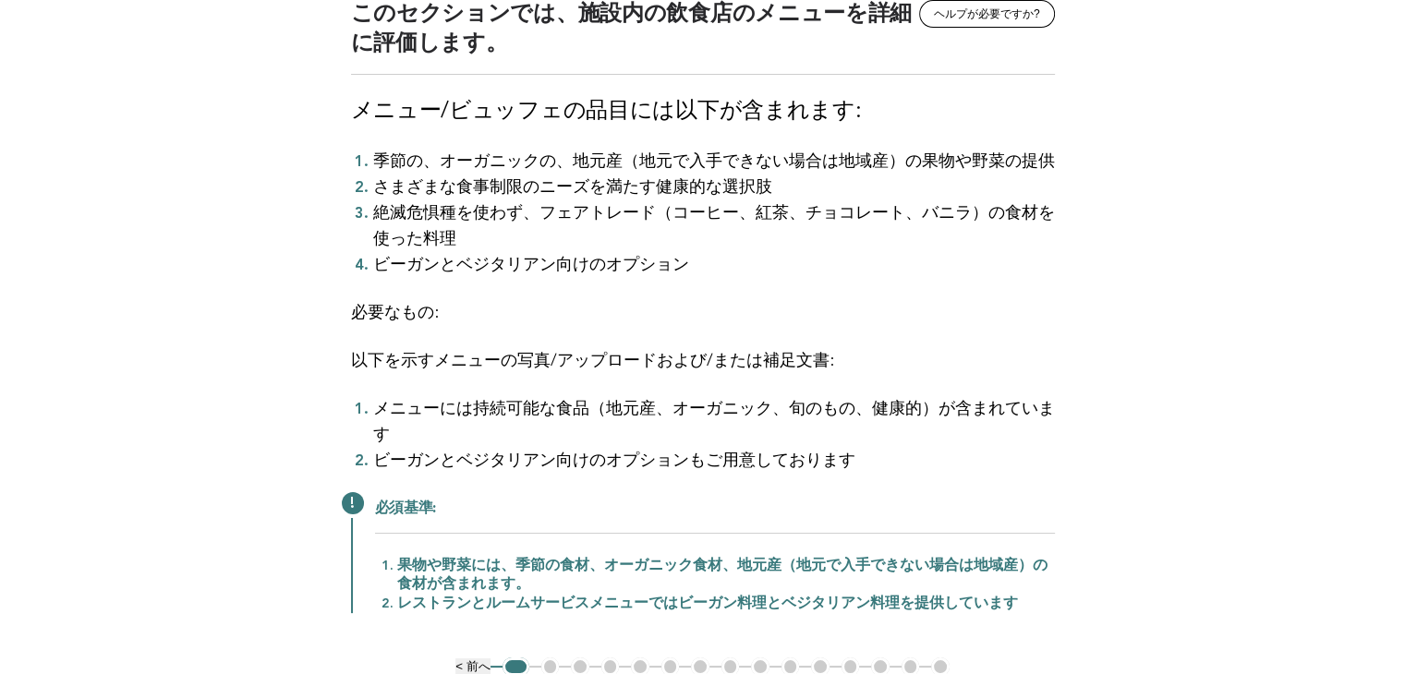
scroll to position [277, 0]
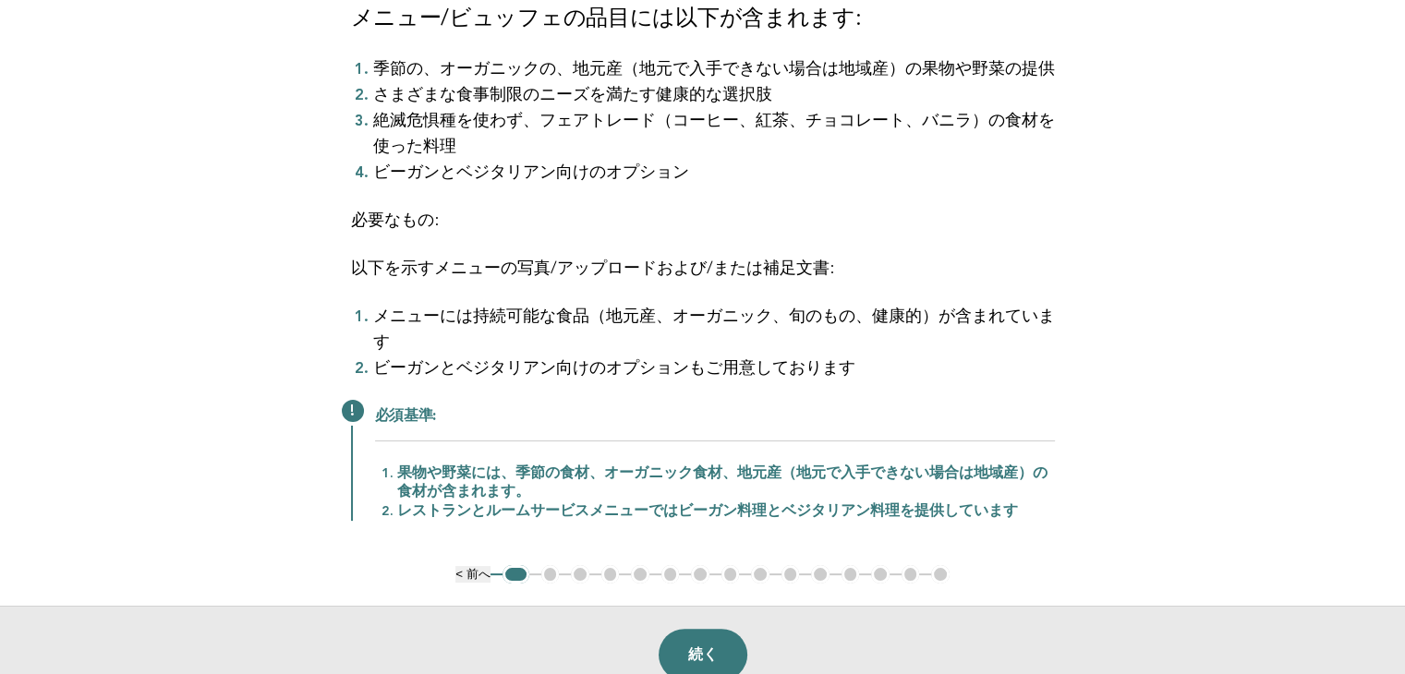
click at [1210, 350] on main "レストランとバー - 責任ある提供 [PERSON_NAME]が必要ですか? このセクションでは、施設内の飲食店のメニューを詳細に評価します。 メニュー/ビュ…" at bounding box center [702, 281] width 1405 height 843
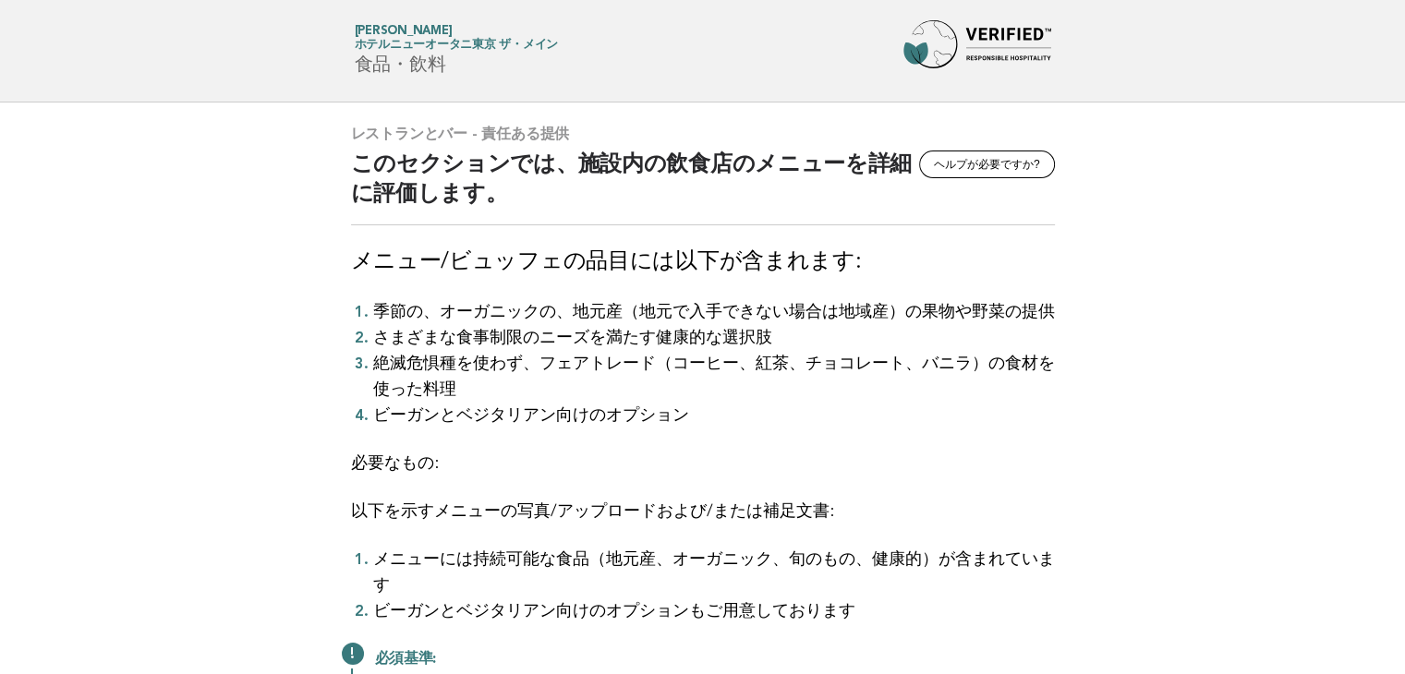
scroll to position [0, 0]
